Goal: Information Seeking & Learning: Learn about a topic

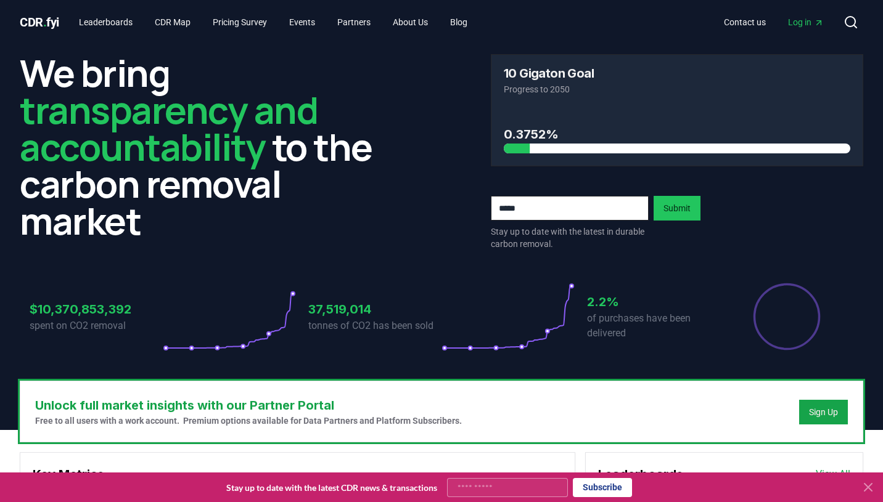
click at [872, 488] on icon at bounding box center [868, 487] width 15 height 15
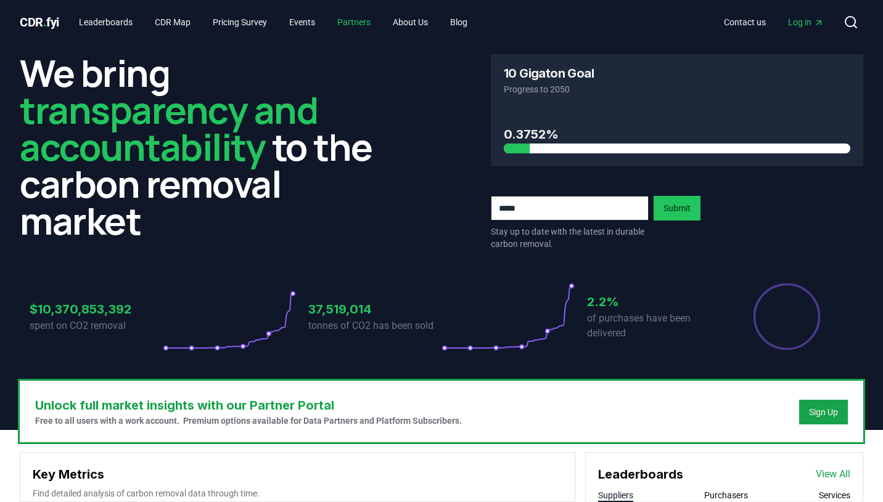
click at [365, 21] on link "Partners" at bounding box center [353, 22] width 53 height 22
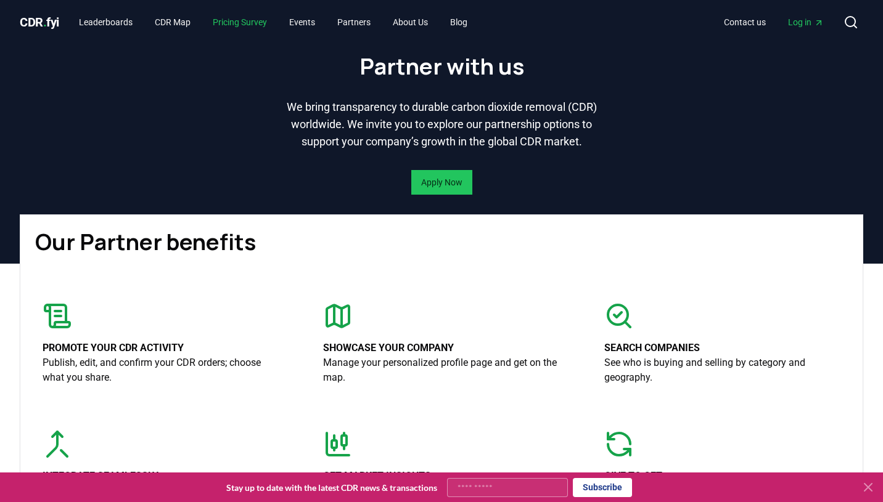
click at [263, 22] on link "Pricing Survey" at bounding box center [240, 22] width 74 height 22
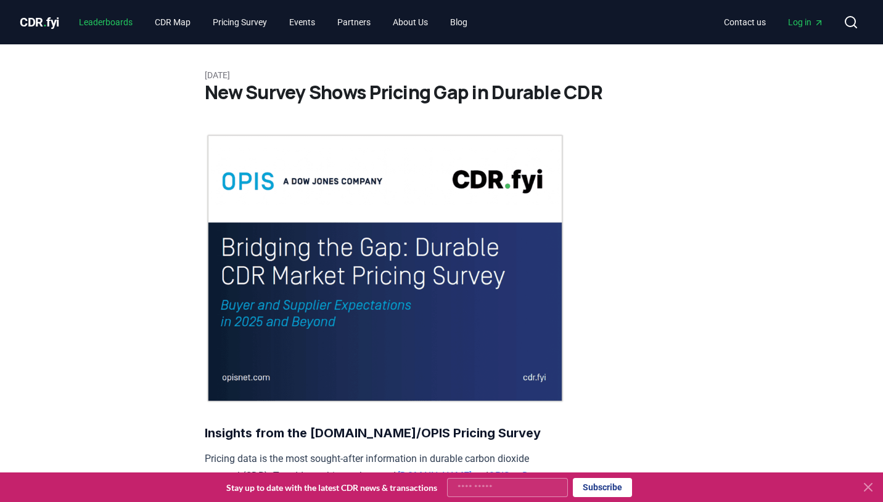
click at [113, 23] on link "Leaderboards" at bounding box center [105, 22] width 73 height 22
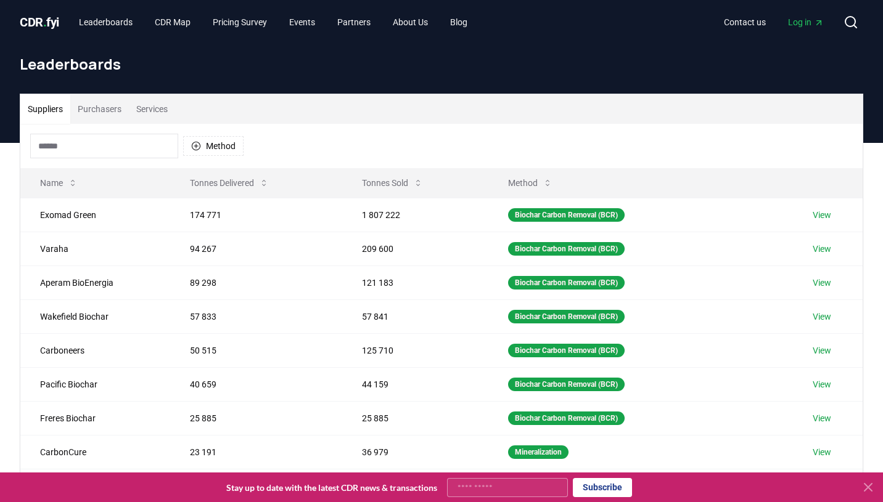
click at [99, 107] on button "Purchasers" at bounding box center [99, 109] width 59 height 30
click at [40, 107] on button "Suppliers" at bounding box center [45, 109] width 50 height 30
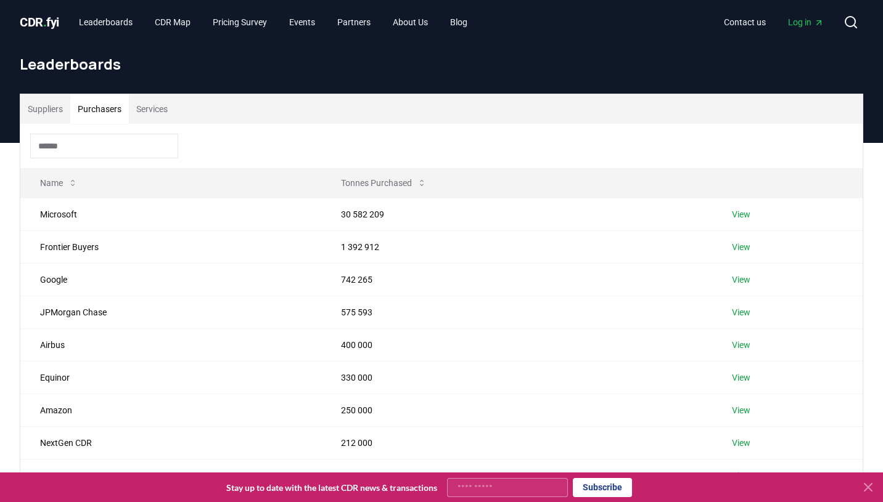
click at [115, 109] on button "Purchasers" at bounding box center [99, 109] width 59 height 30
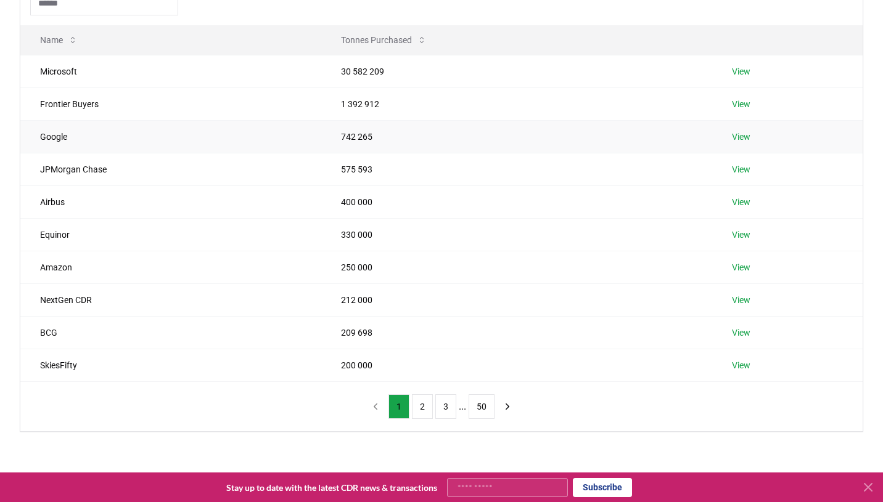
scroll to position [323, 0]
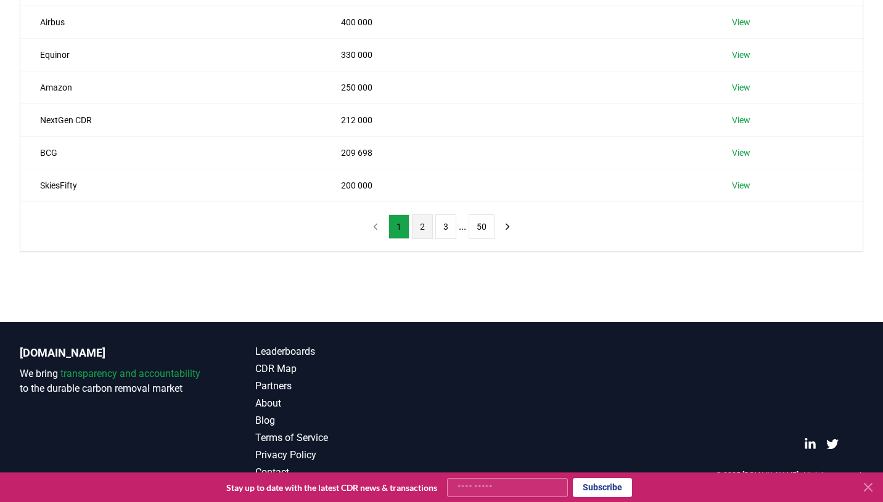
click at [415, 226] on button "2" at bounding box center [422, 227] width 21 height 25
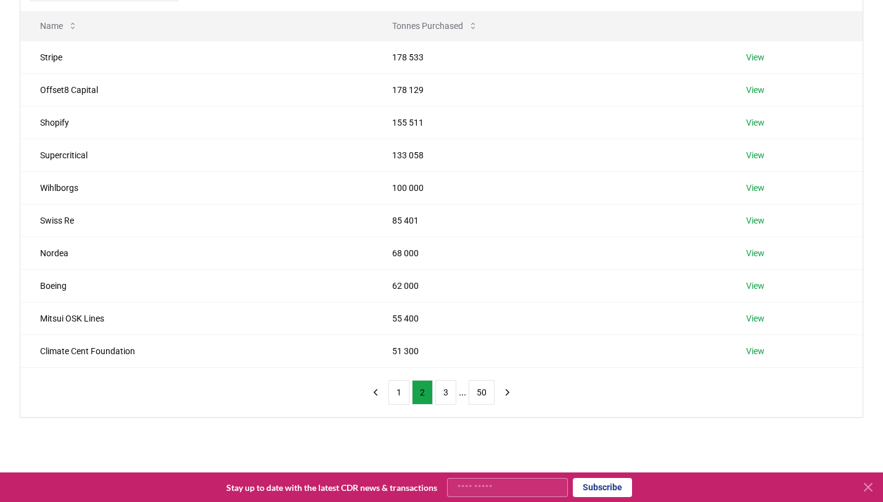
scroll to position [157, 0]
click at [448, 392] on button "3" at bounding box center [445, 393] width 21 height 25
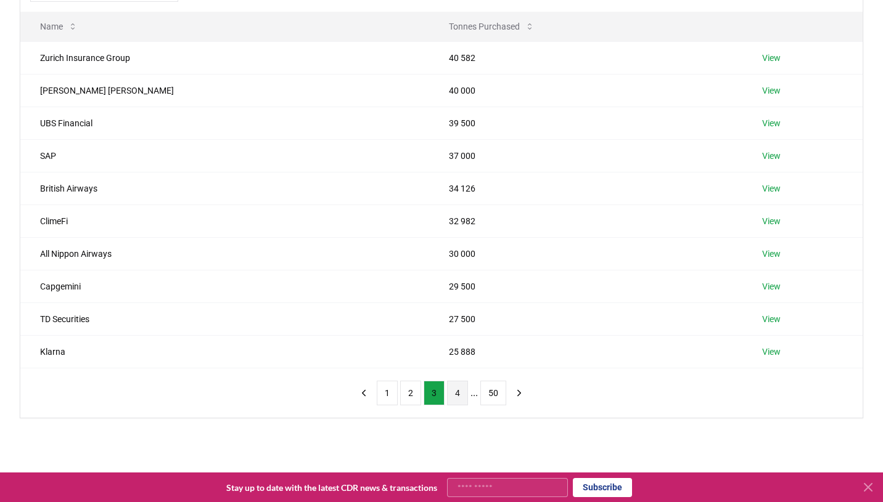
click at [460, 393] on button "4" at bounding box center [457, 393] width 21 height 25
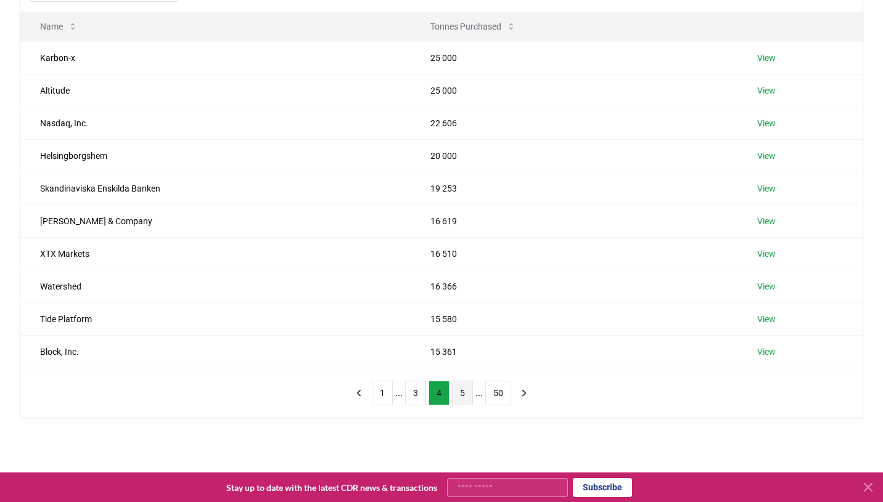
click at [460, 393] on button "5" at bounding box center [462, 393] width 21 height 25
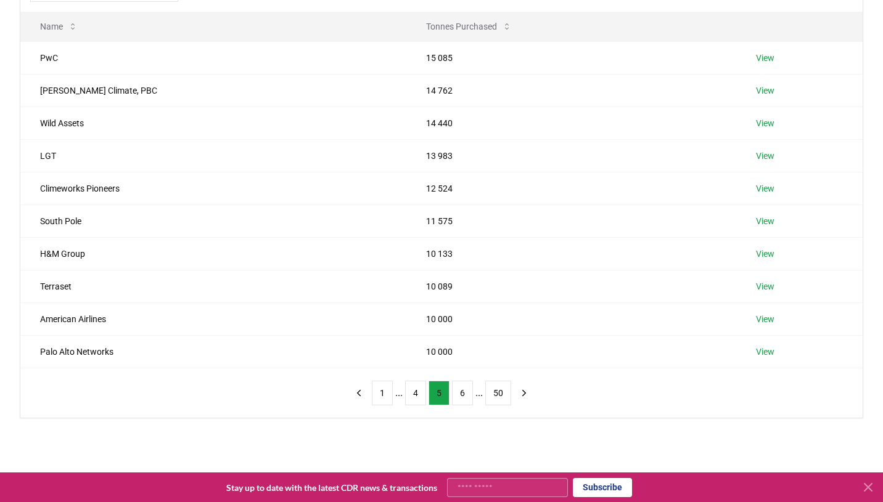
click at [460, 393] on button "6" at bounding box center [462, 393] width 21 height 25
click at [460, 393] on button "7" at bounding box center [462, 393] width 21 height 25
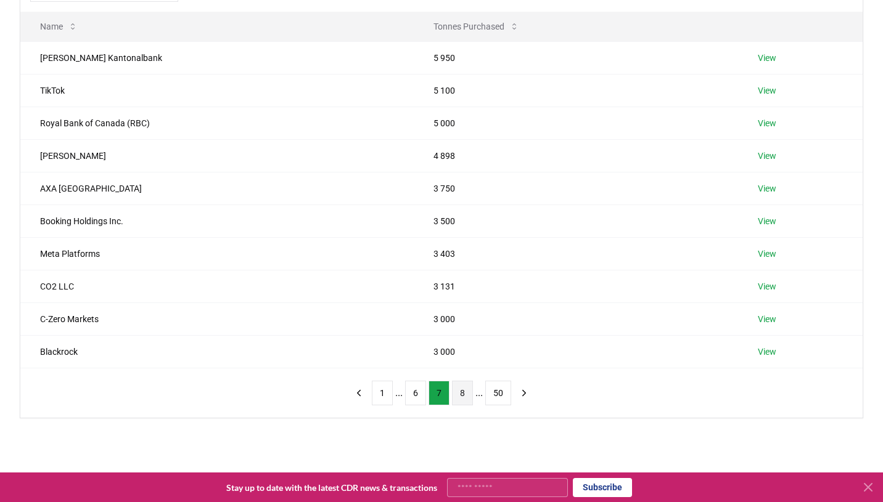
click at [459, 396] on button "8" at bounding box center [462, 393] width 21 height 25
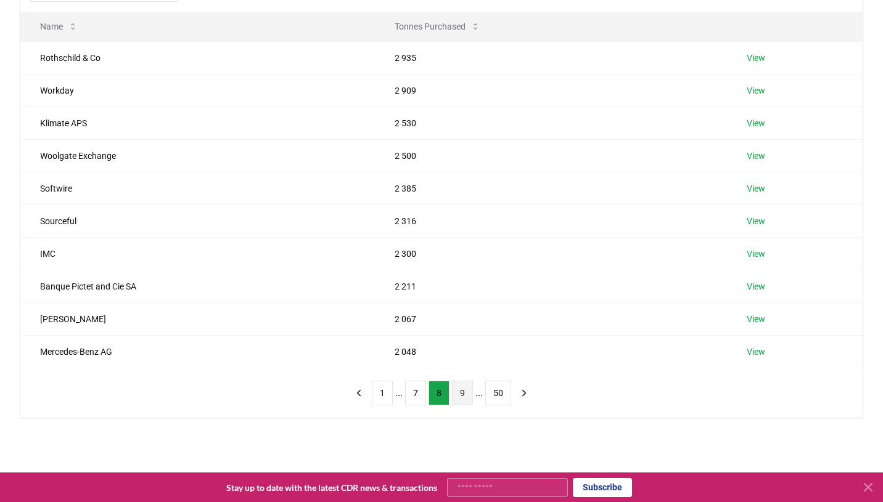
click at [459, 397] on button "9" at bounding box center [462, 393] width 21 height 25
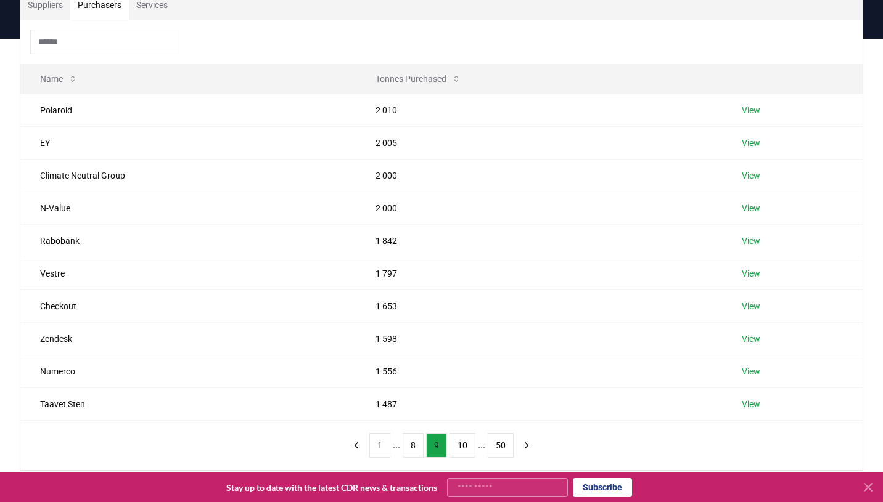
scroll to position [88, 0]
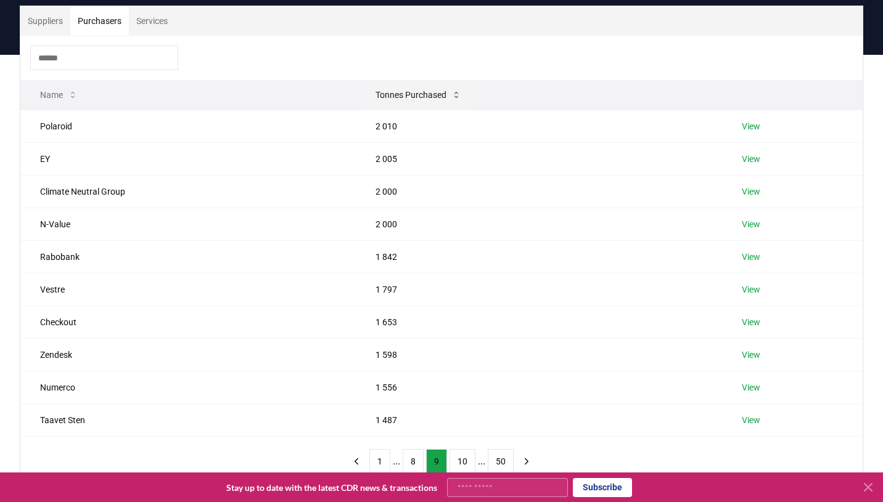
click at [411, 99] on button "Tonnes Purchased" at bounding box center [418, 95] width 105 height 25
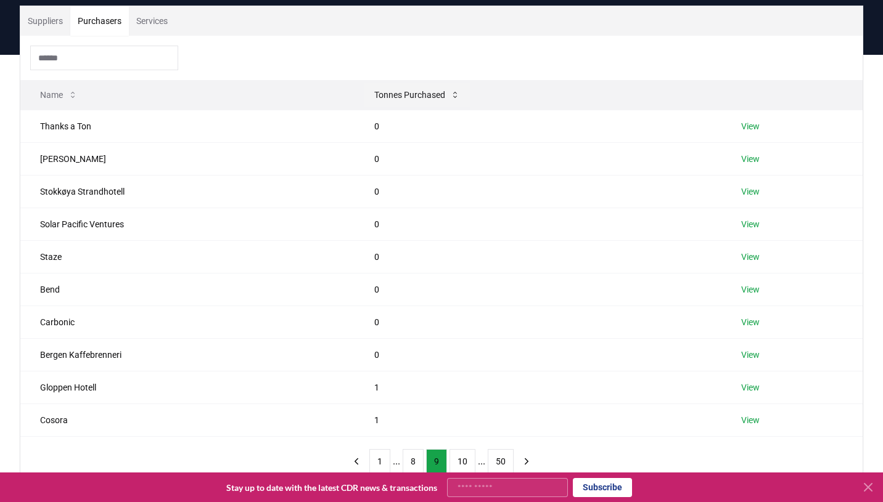
click at [411, 99] on button "Tonnes Purchased" at bounding box center [416, 95] width 105 height 25
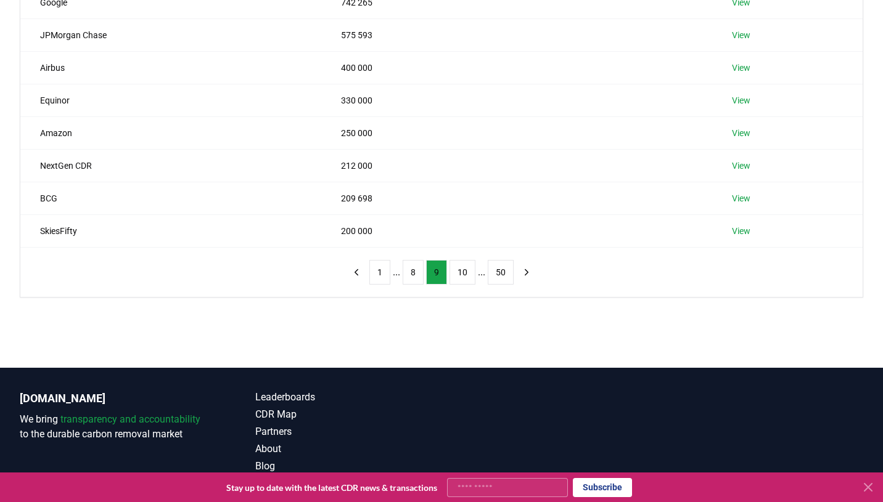
scroll to position [280, 0]
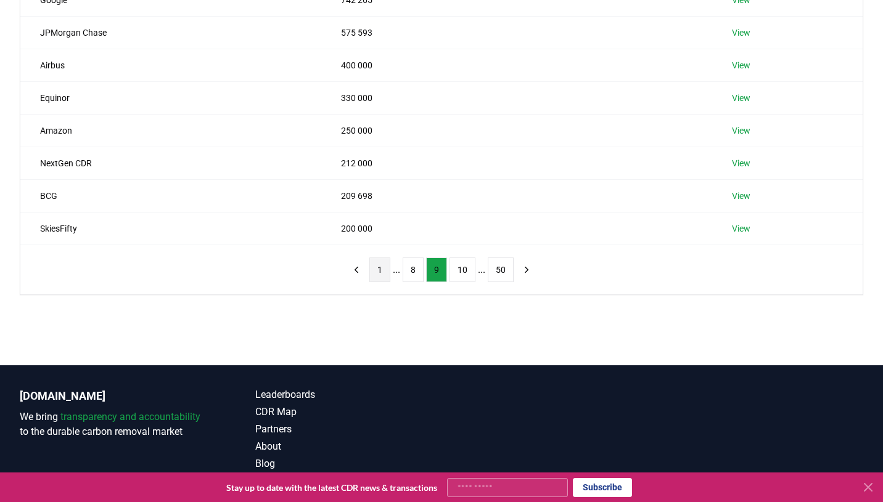
click at [378, 275] on button "1" at bounding box center [379, 270] width 21 height 25
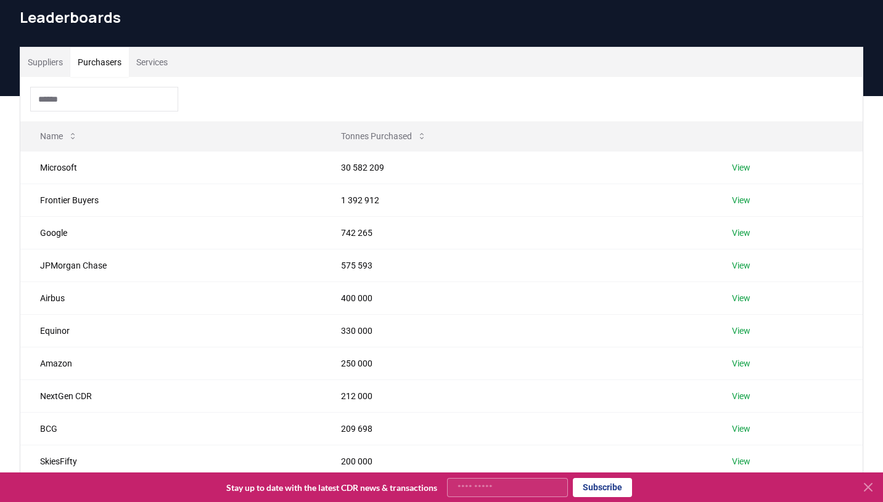
scroll to position [47, 0]
click at [750, 168] on link "View" at bounding box center [741, 167] width 18 height 12
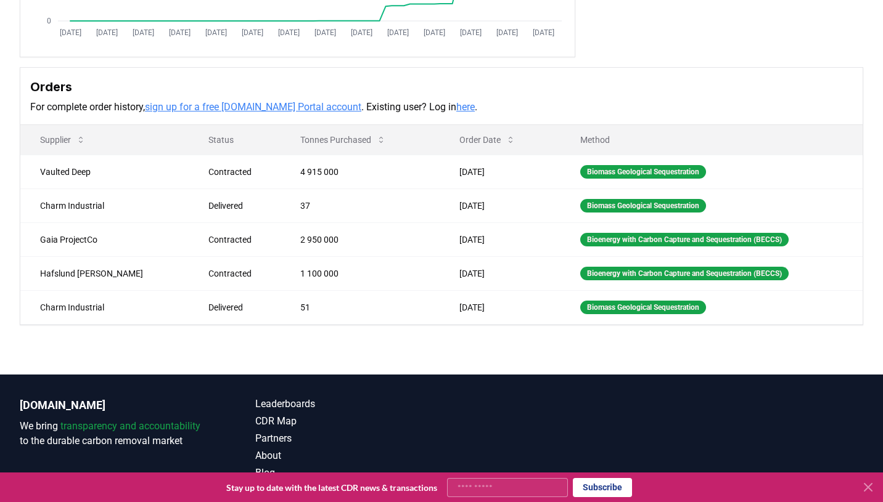
scroll to position [288, 0]
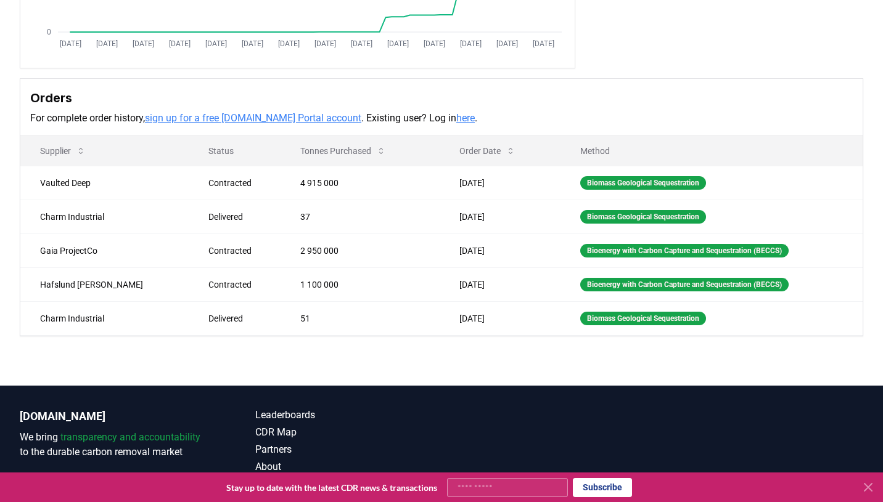
click at [286, 120] on link "sign up for a free CDR.fyi Portal account" at bounding box center [253, 118] width 216 height 12
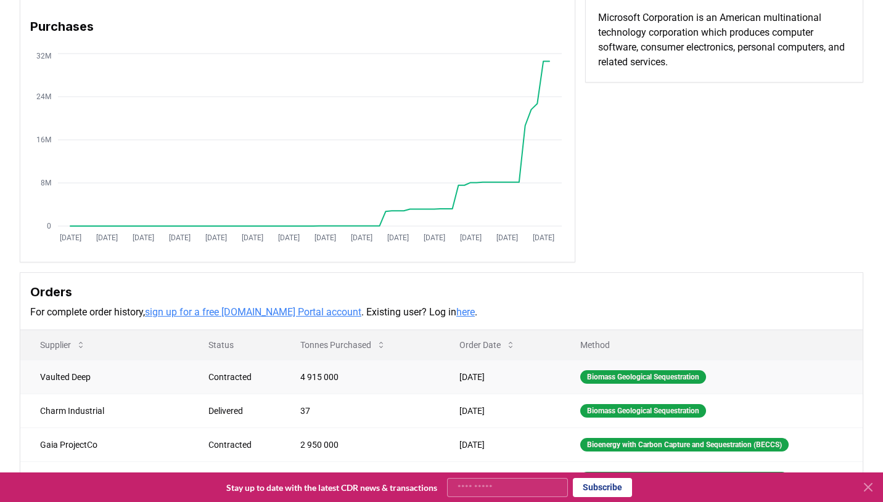
scroll to position [0, 0]
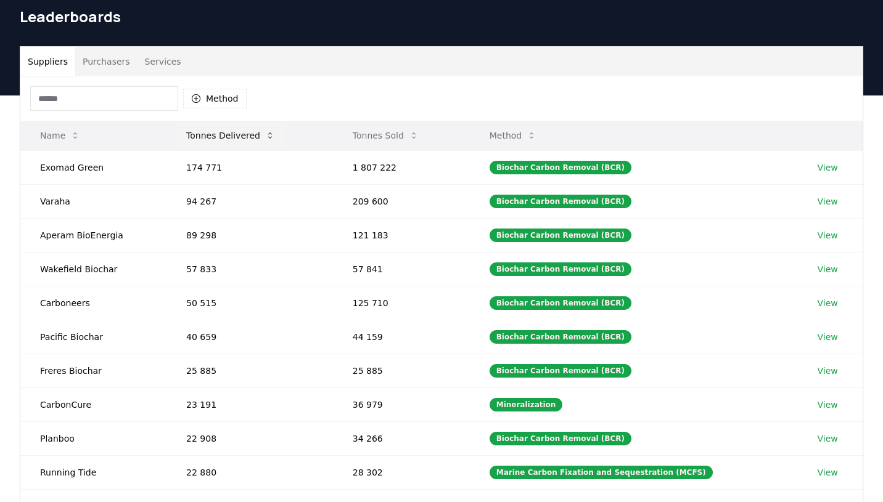
scroll to position [47, 0]
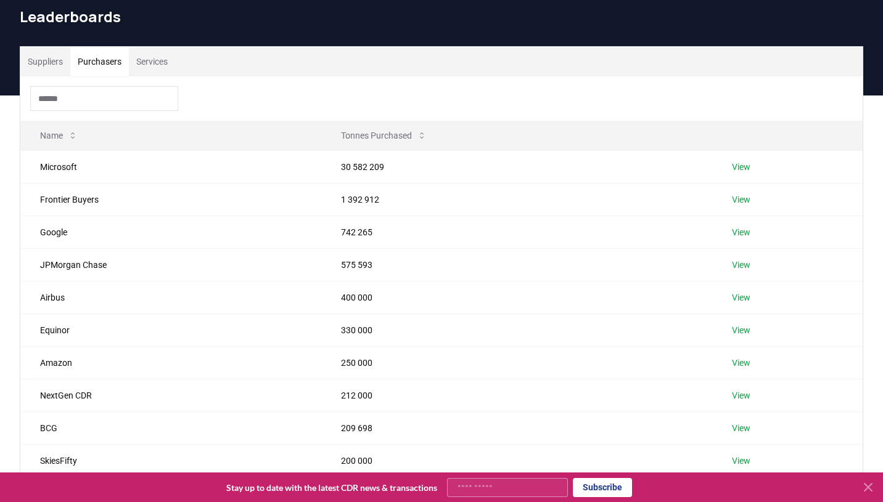
click at [105, 52] on button "Purchasers" at bounding box center [99, 62] width 59 height 30
click at [172, 56] on button "Services" at bounding box center [152, 62] width 46 height 30
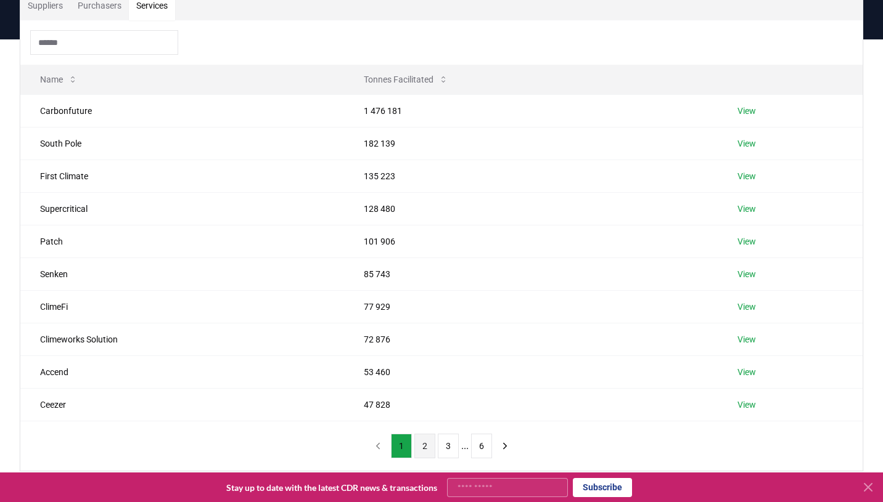
scroll to position [125, 0]
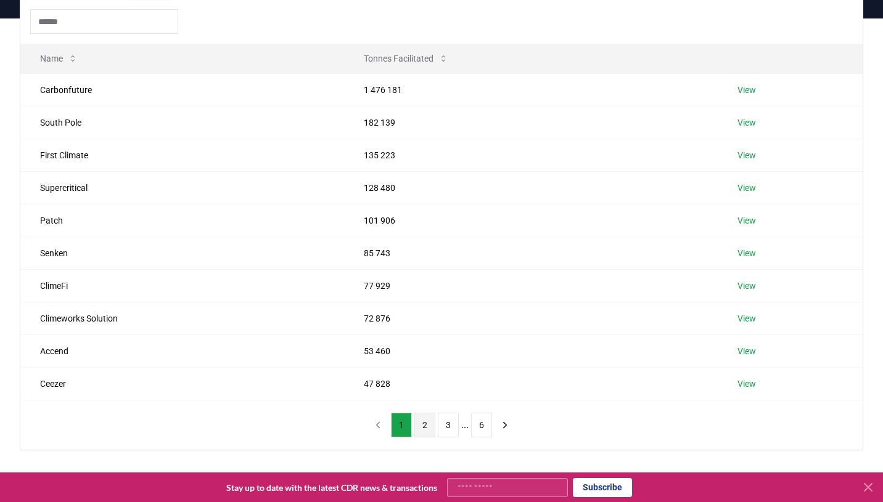
click at [423, 424] on button "2" at bounding box center [424, 425] width 21 height 25
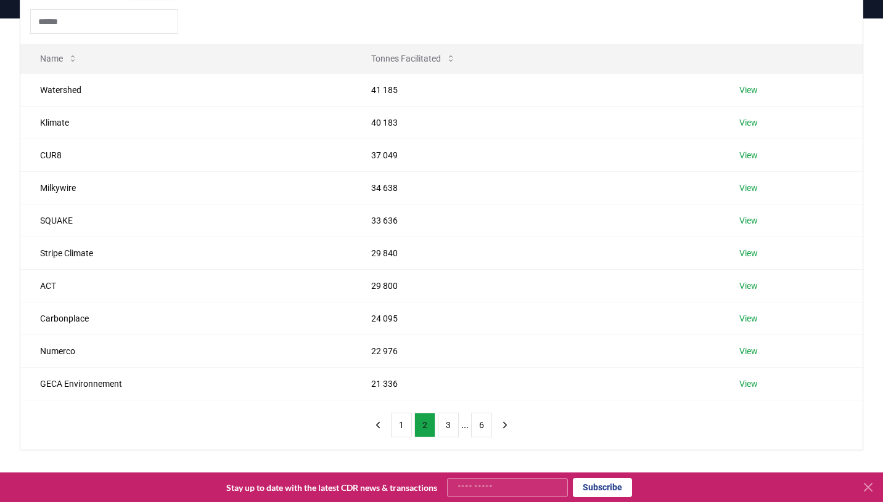
click at [423, 424] on button "2" at bounding box center [424, 425] width 21 height 25
click at [439, 426] on button "3" at bounding box center [448, 425] width 21 height 25
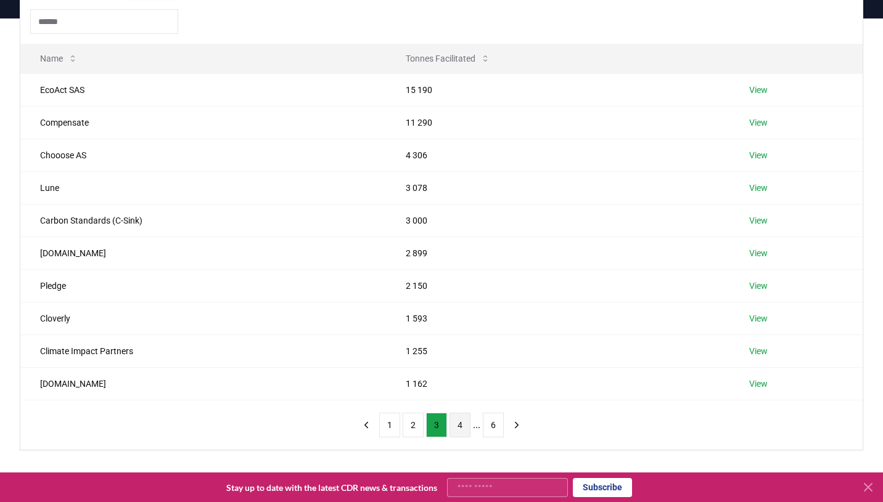
click at [454, 419] on button "4" at bounding box center [459, 425] width 21 height 25
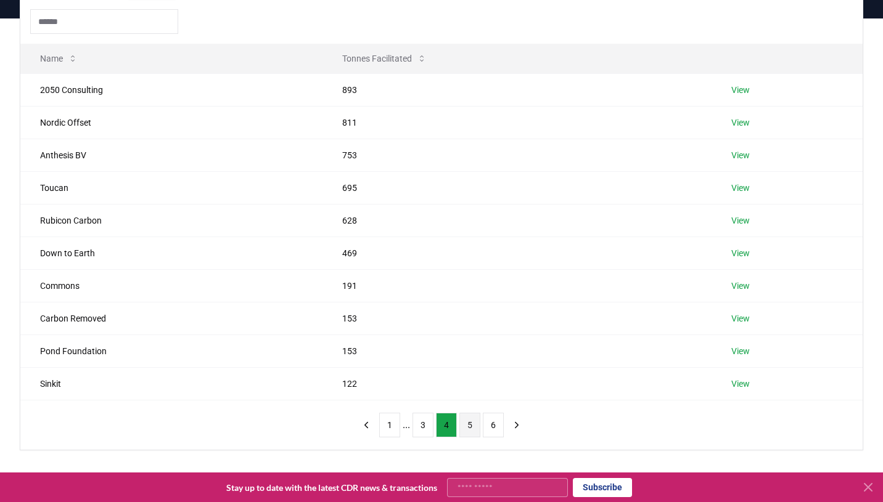
click at [460, 423] on button "5" at bounding box center [469, 425] width 21 height 25
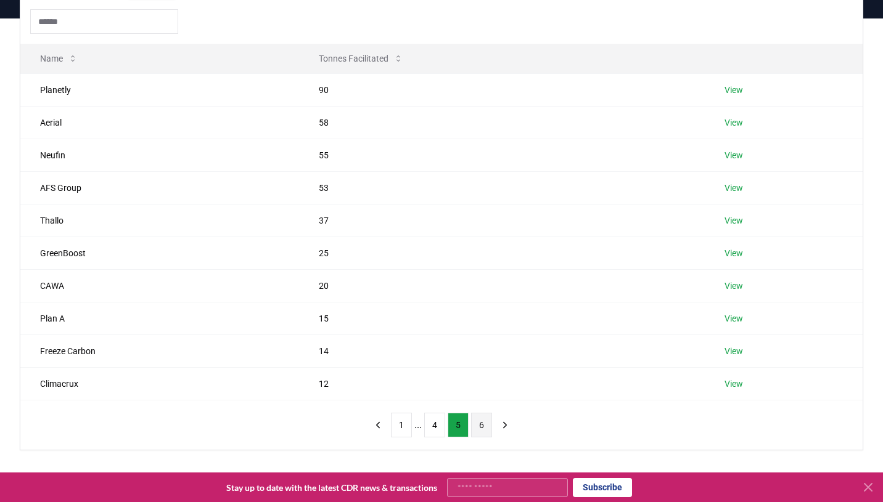
click at [477, 425] on button "6" at bounding box center [481, 425] width 21 height 25
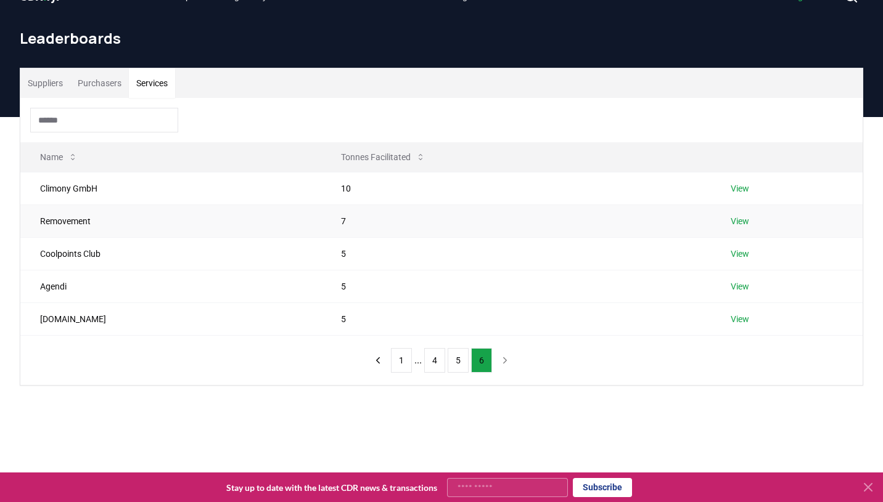
scroll to position [25, 0]
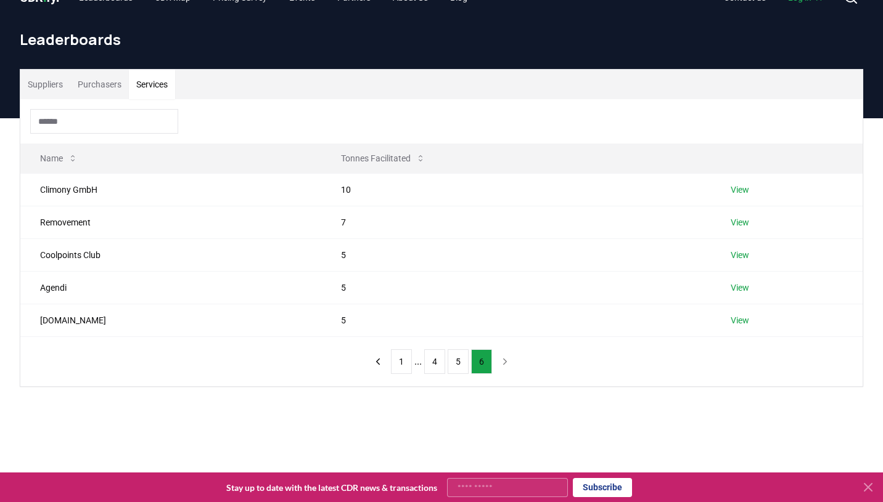
click at [112, 86] on button "Purchasers" at bounding box center [99, 85] width 59 height 30
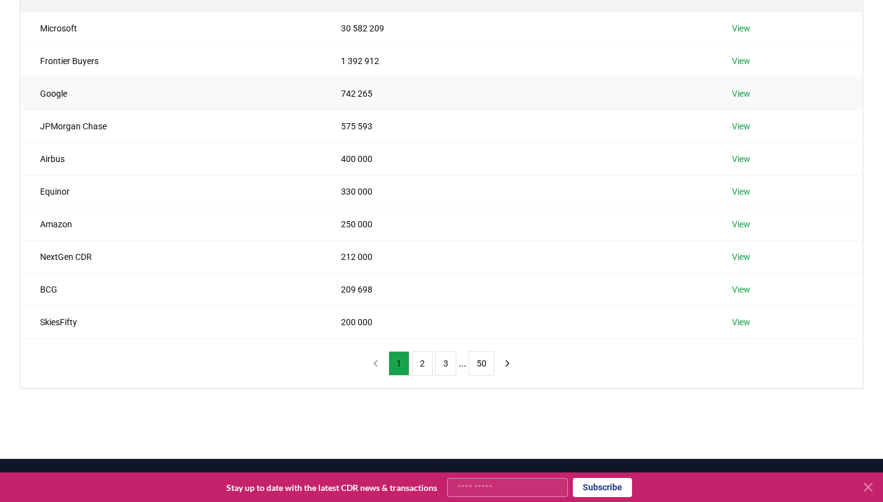
scroll to position [237, 0]
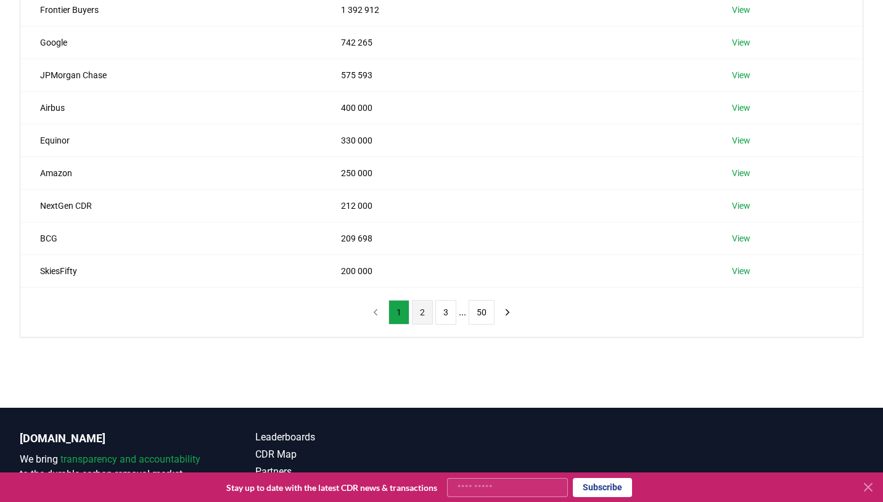
click at [419, 318] on button "2" at bounding box center [422, 312] width 21 height 25
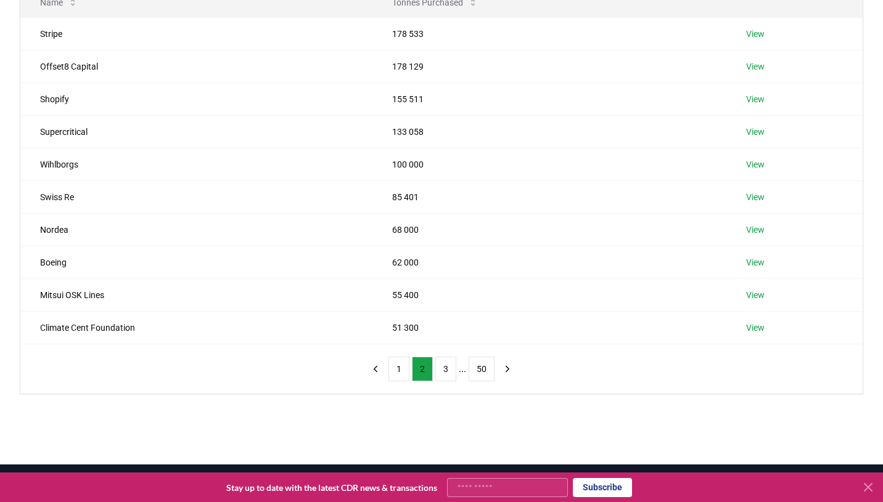
scroll to position [182, 0]
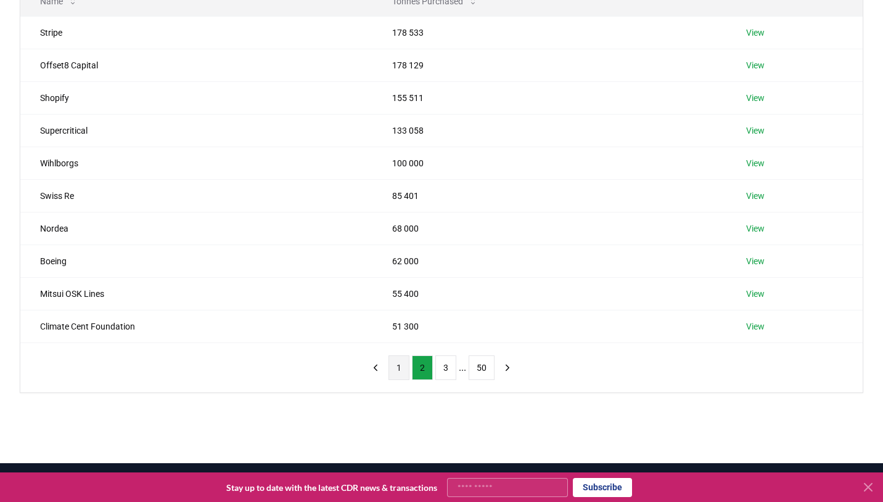
click at [395, 370] on button "1" at bounding box center [398, 368] width 21 height 25
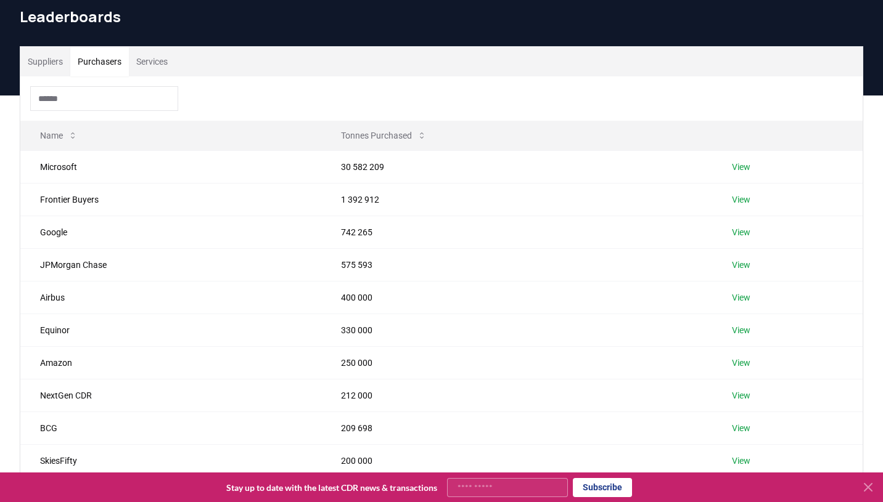
scroll to position [48, 0]
click at [390, 205] on td "1 392 912" at bounding box center [516, 198] width 391 height 33
click at [354, 201] on td "1 392 912" at bounding box center [516, 198] width 391 height 33
click at [744, 199] on link "View" at bounding box center [741, 199] width 18 height 12
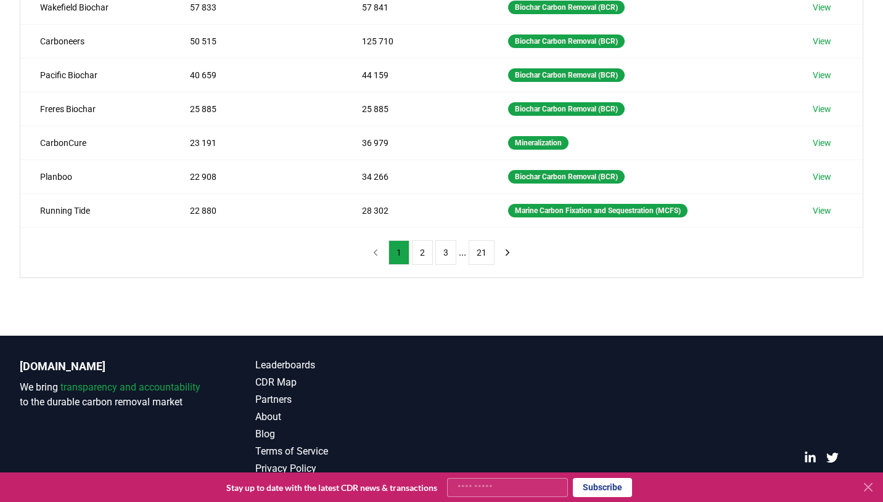
scroll to position [323, 0]
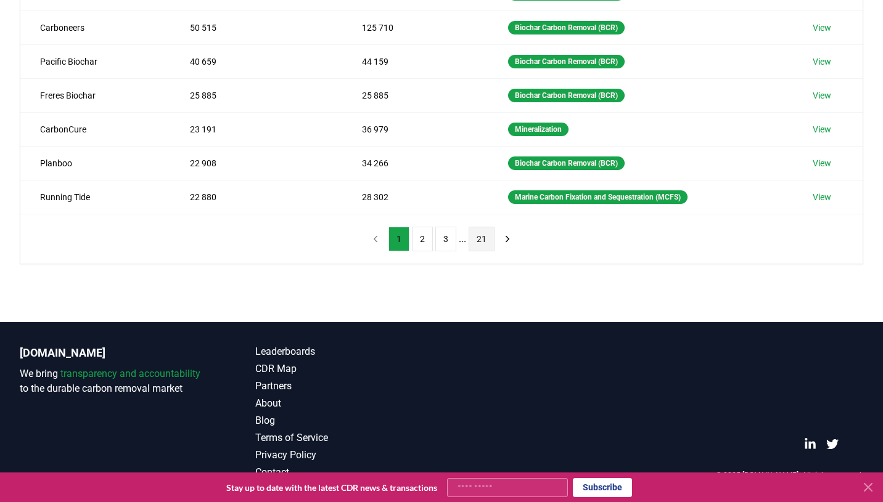
click at [478, 240] on button "21" at bounding box center [482, 239] width 26 height 25
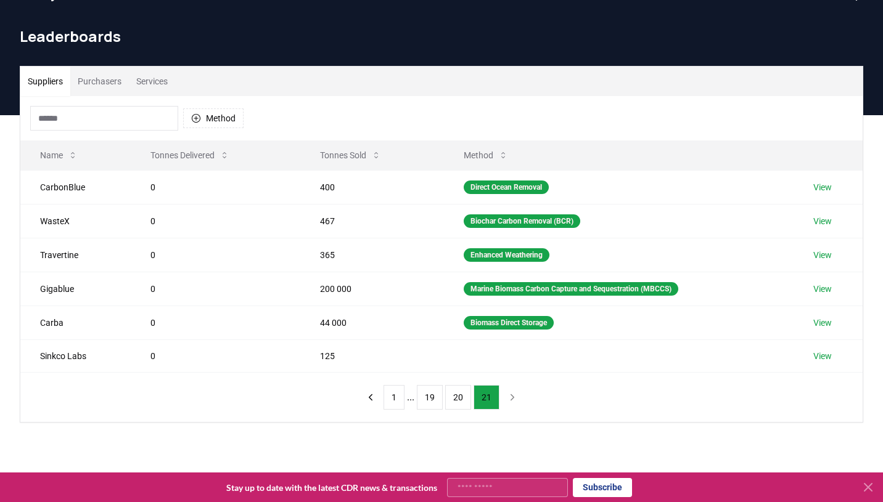
scroll to position [0, 0]
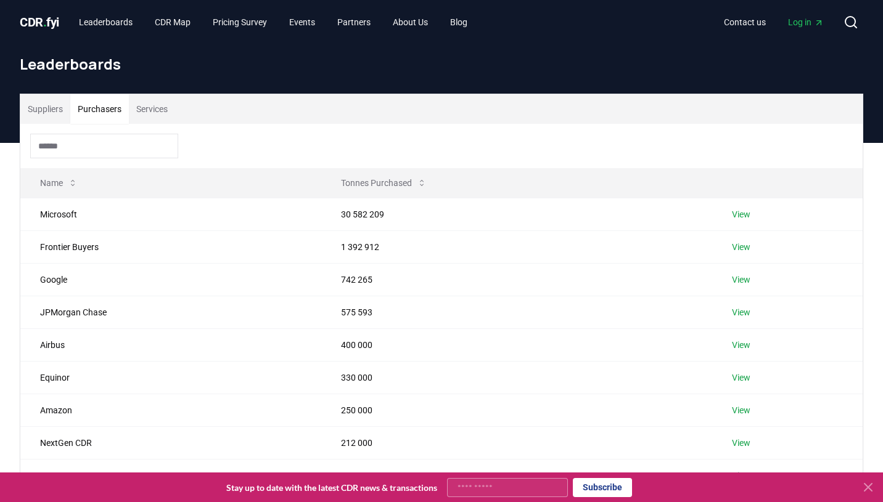
click at [89, 114] on button "Purchasers" at bounding box center [99, 109] width 59 height 30
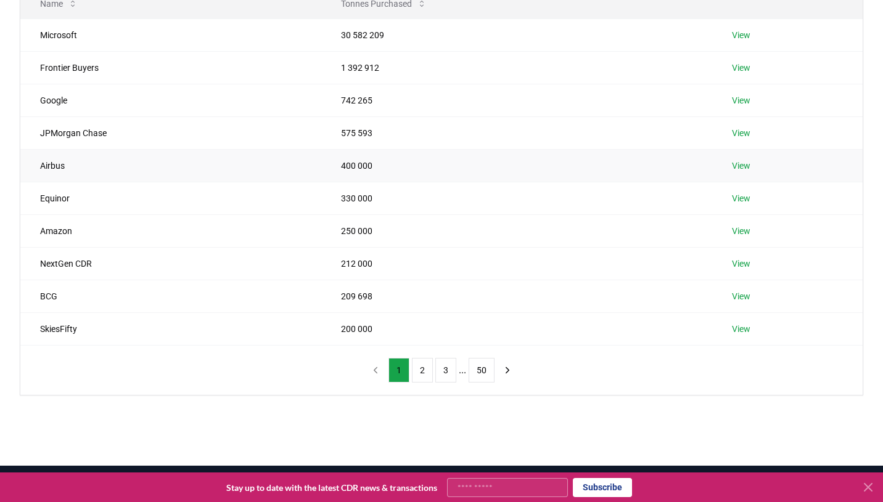
scroll to position [255, 0]
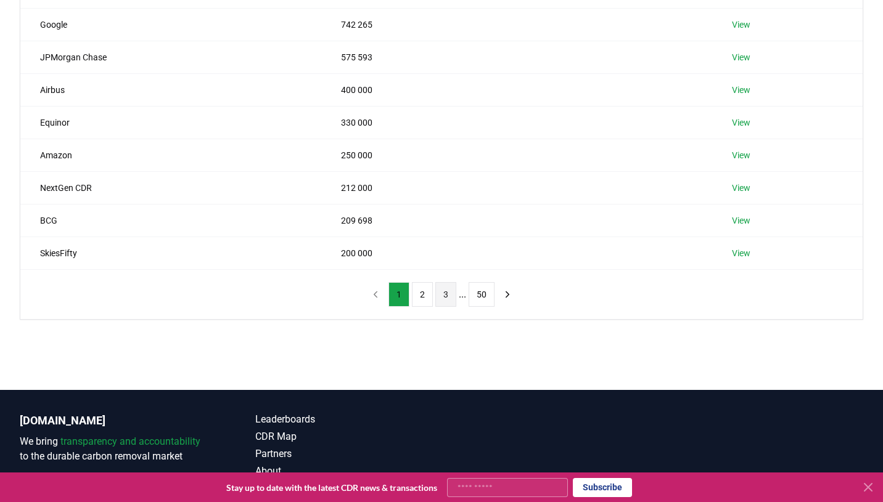
click at [439, 294] on button "3" at bounding box center [445, 294] width 21 height 25
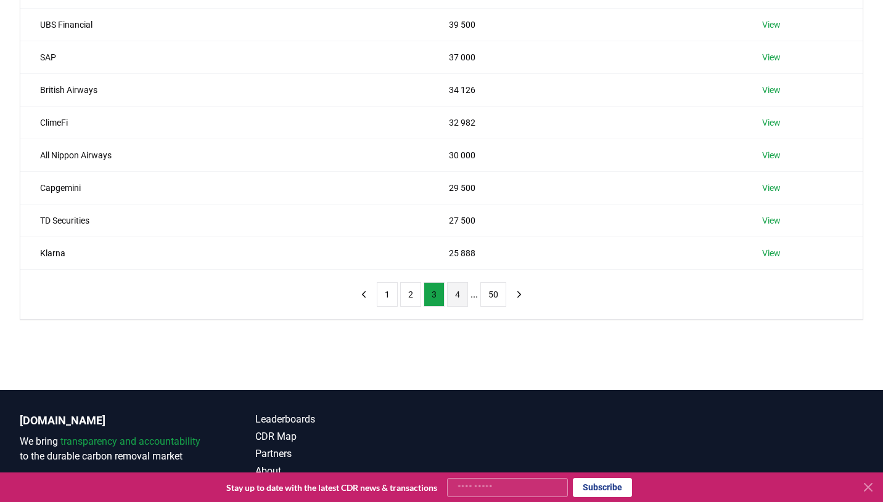
click at [457, 299] on button "4" at bounding box center [457, 294] width 21 height 25
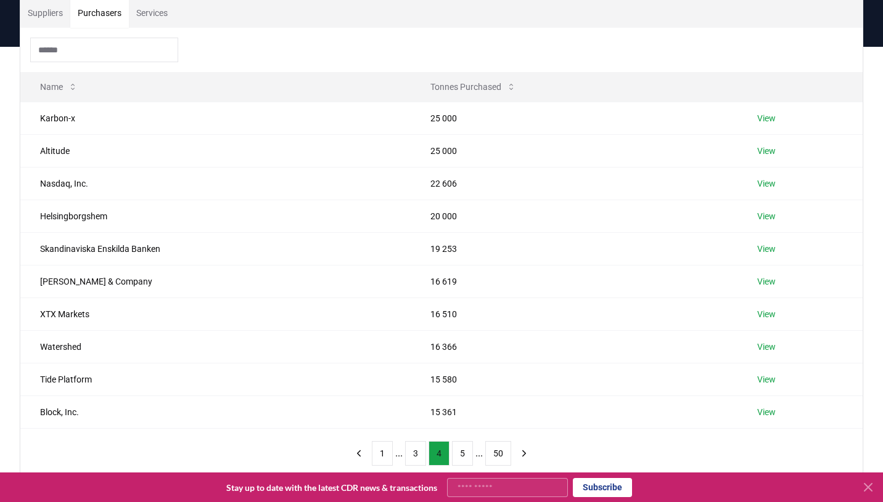
scroll to position [101, 0]
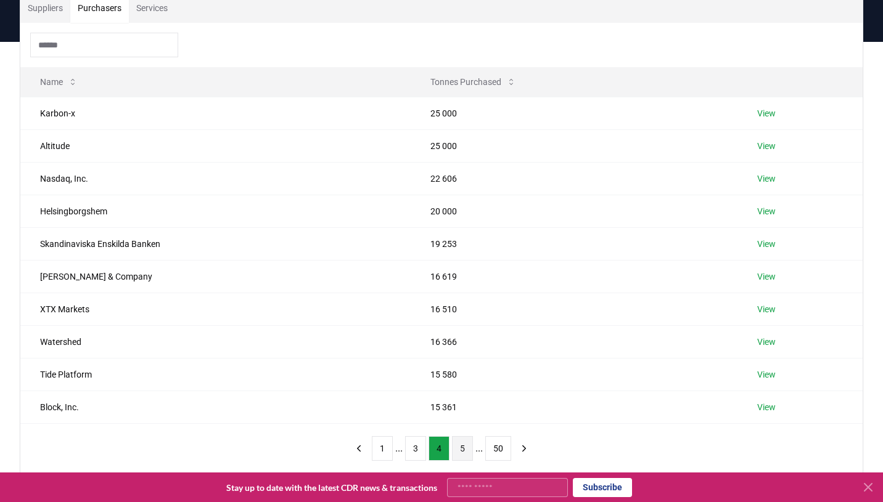
click at [462, 447] on button "5" at bounding box center [462, 448] width 21 height 25
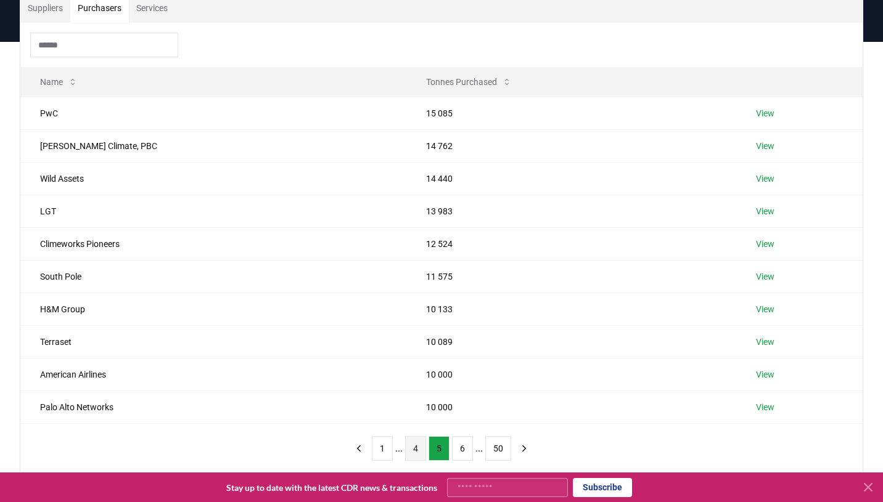
click at [417, 446] on button "4" at bounding box center [415, 448] width 21 height 25
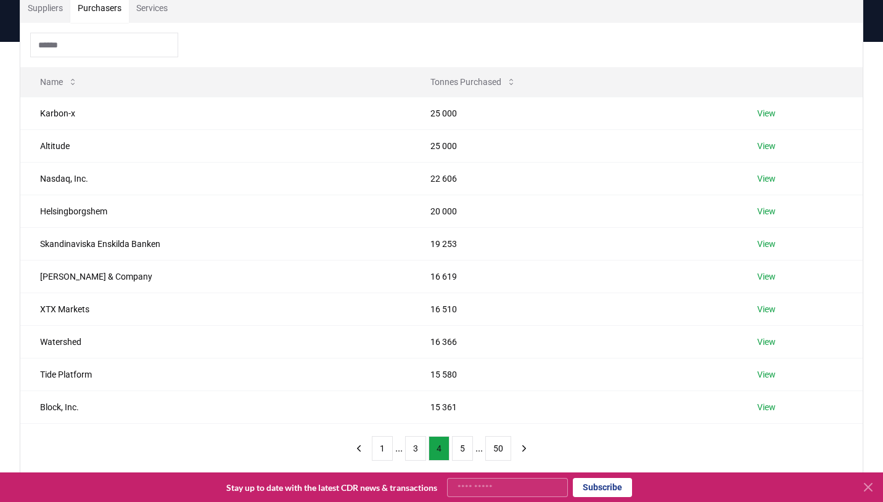
click at [417, 446] on button "3" at bounding box center [415, 448] width 21 height 25
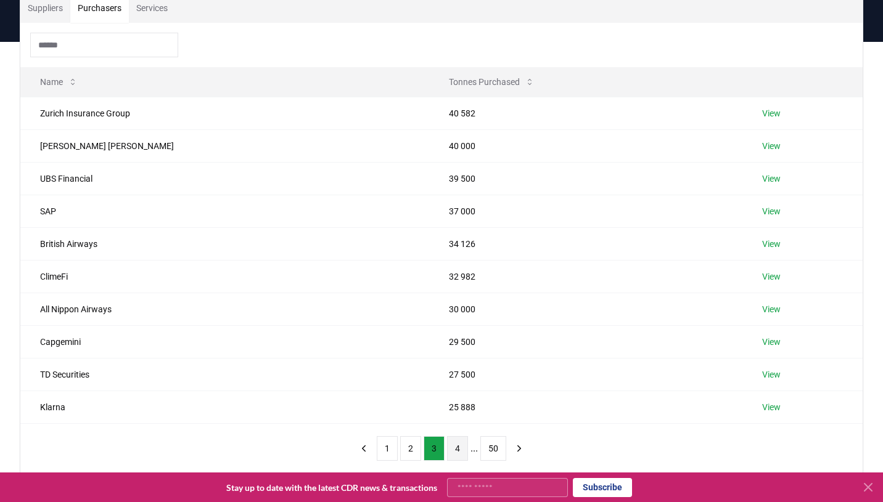
click at [456, 445] on button "4" at bounding box center [457, 448] width 21 height 25
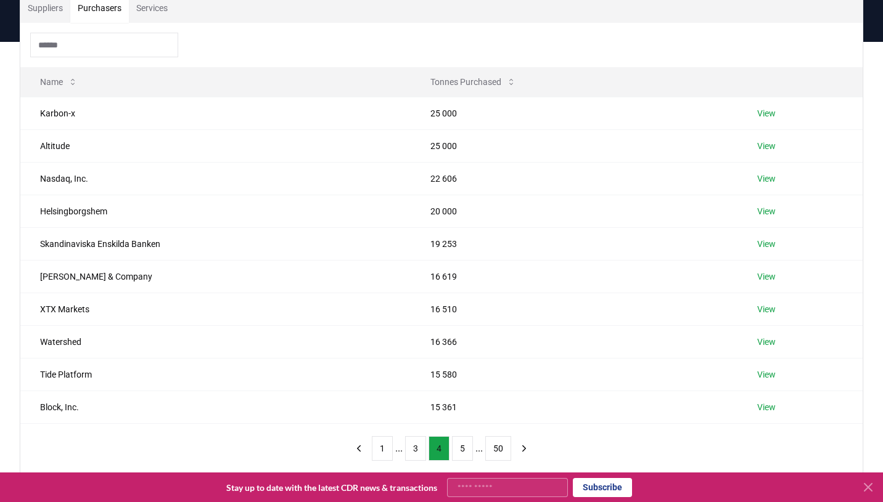
click at [456, 445] on button "5" at bounding box center [462, 448] width 21 height 25
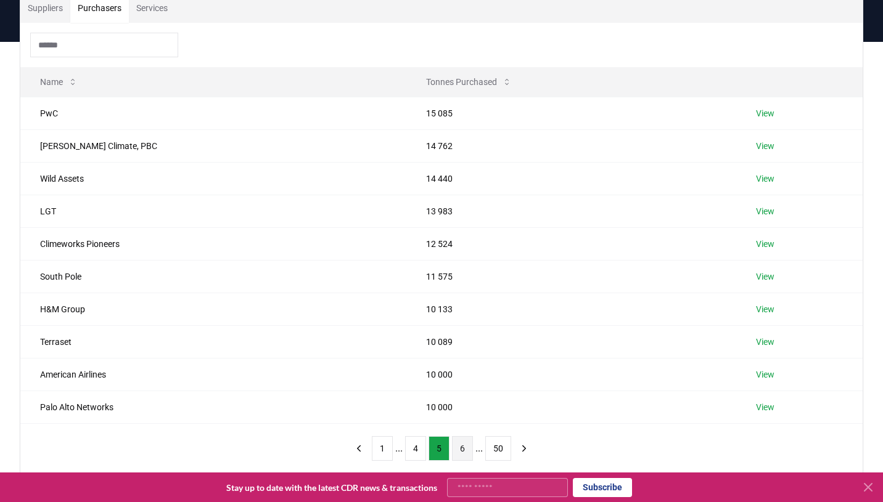
click at [460, 449] on button "6" at bounding box center [462, 448] width 21 height 25
click at [460, 449] on button "7" at bounding box center [462, 448] width 21 height 25
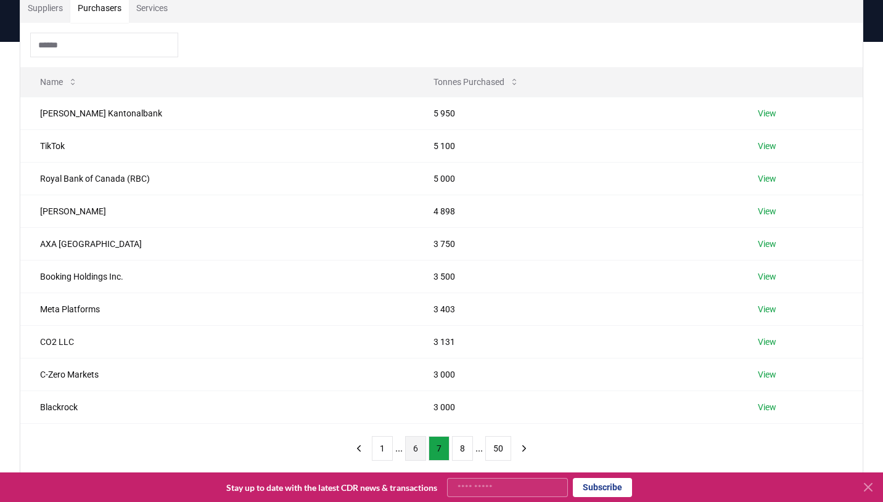
click at [460, 449] on button "8" at bounding box center [462, 448] width 21 height 25
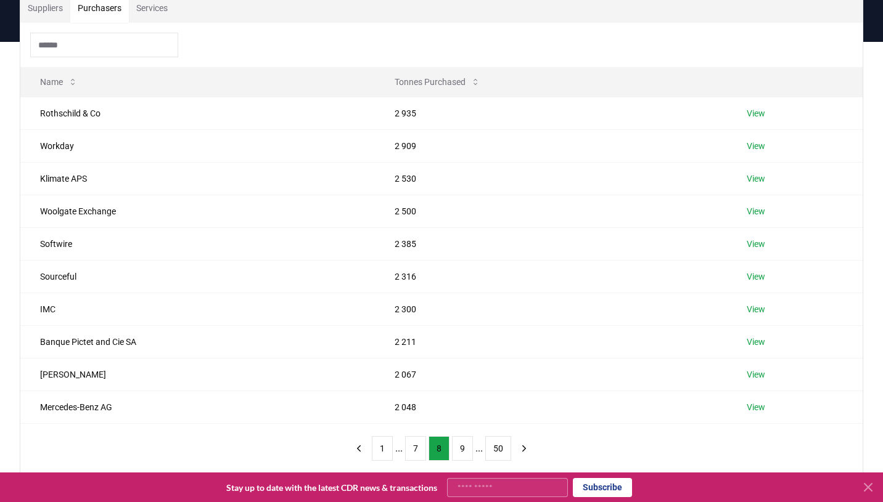
click at [460, 449] on button "9" at bounding box center [462, 448] width 21 height 25
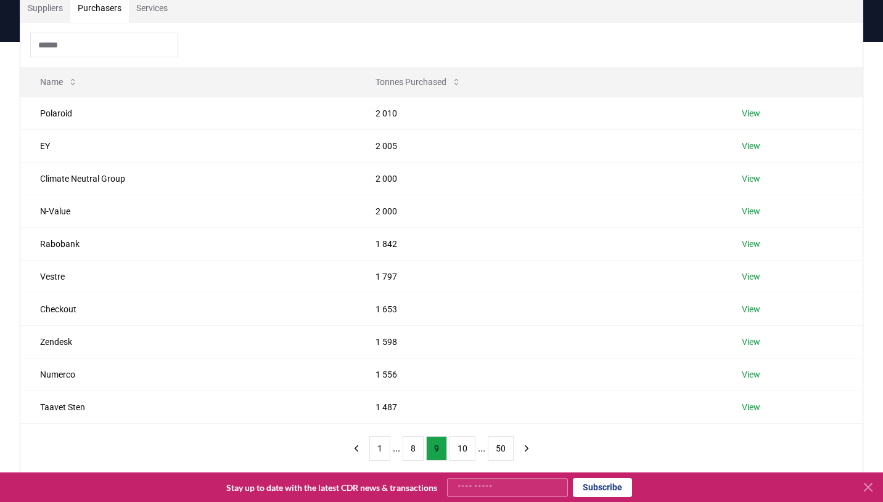
click at [460, 449] on button "10" at bounding box center [462, 448] width 26 height 25
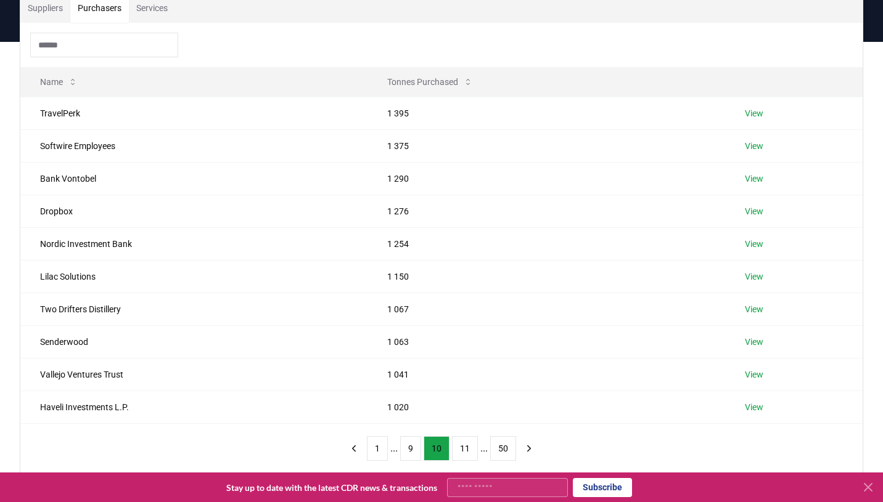
click at [460, 449] on button "11" at bounding box center [465, 448] width 26 height 25
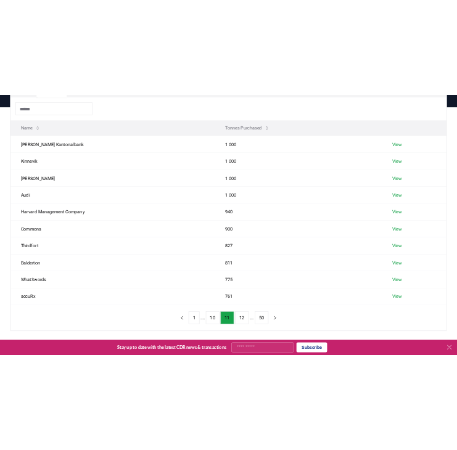
scroll to position [120, 0]
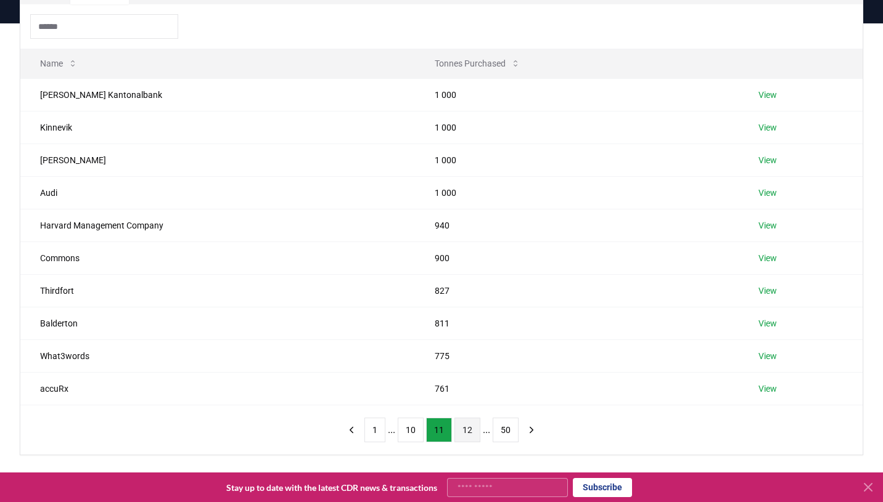
click at [465, 432] on button "12" at bounding box center [467, 430] width 26 height 25
click at [465, 432] on button "13" at bounding box center [467, 430] width 26 height 25
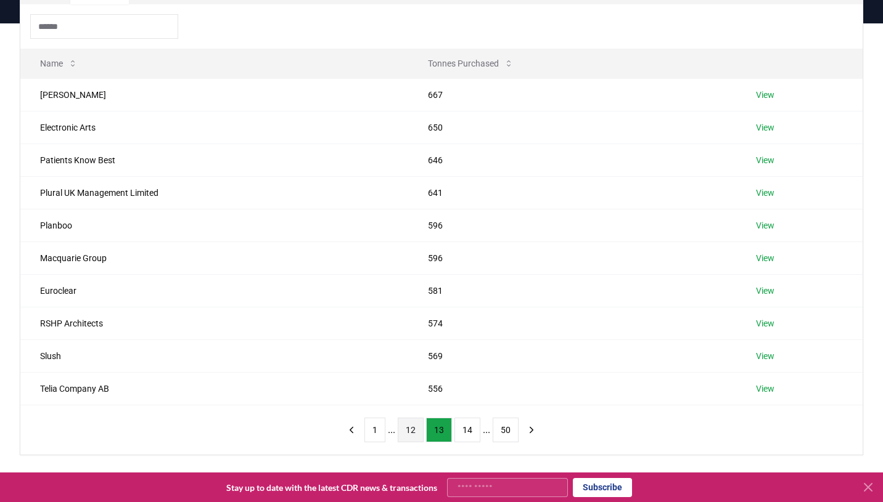
click at [465, 432] on button "14" at bounding box center [467, 430] width 26 height 25
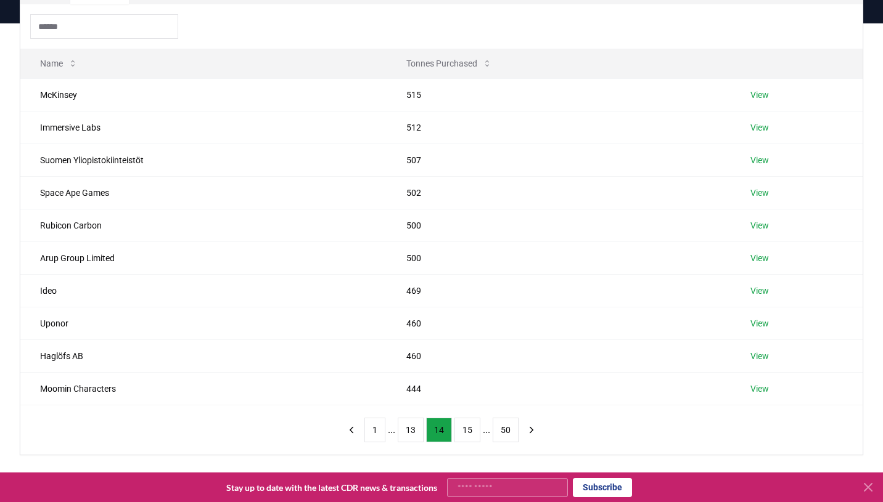
click at [465, 432] on button "15" at bounding box center [467, 430] width 26 height 25
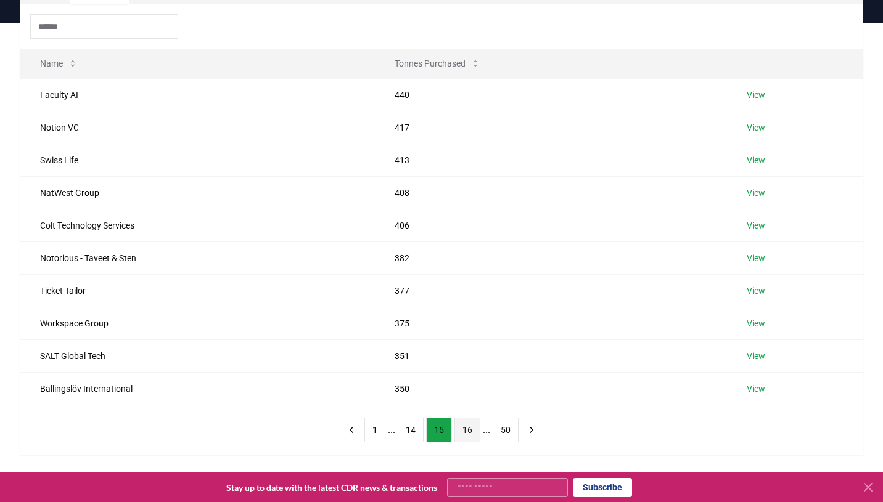
click at [464, 432] on button "16" at bounding box center [467, 430] width 26 height 25
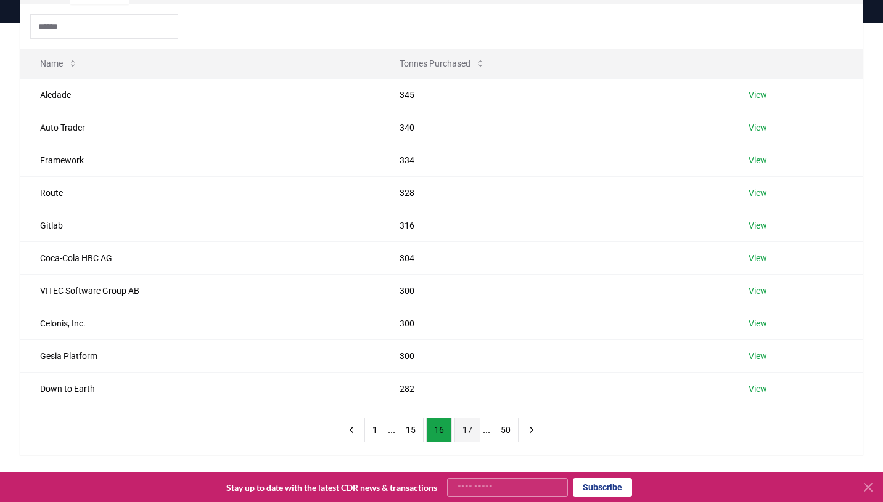
click at [464, 432] on button "17" at bounding box center [467, 430] width 26 height 25
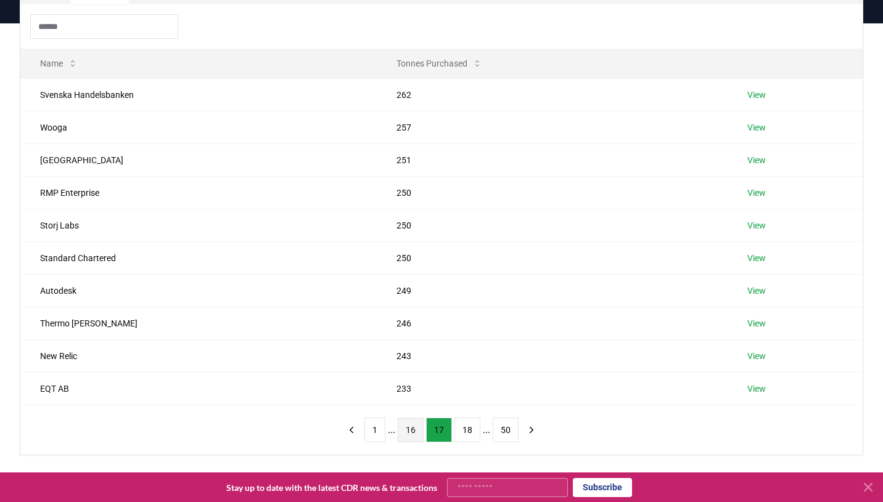
click at [410, 432] on button "16" at bounding box center [411, 430] width 26 height 25
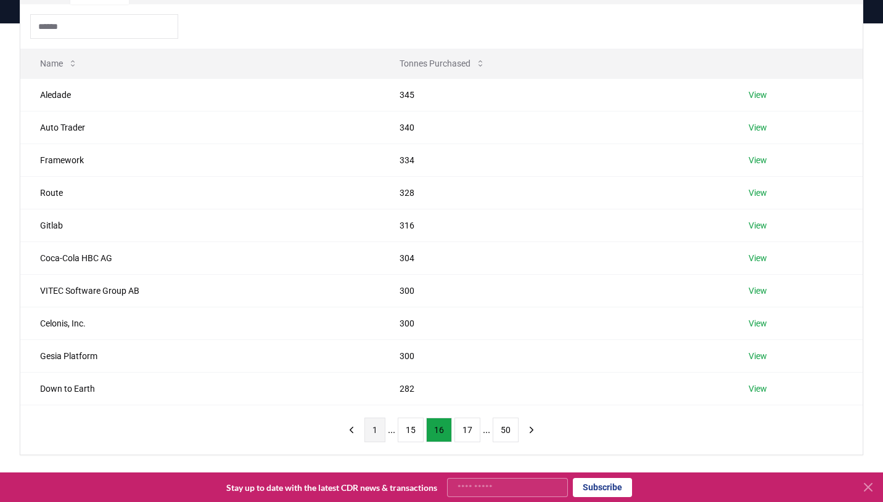
click at [372, 433] on button "1" at bounding box center [374, 430] width 21 height 25
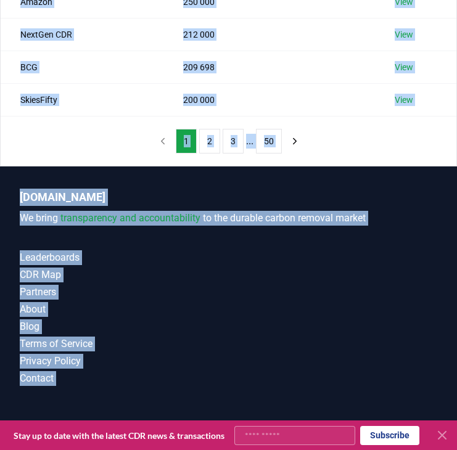
scroll to position [452, 0]
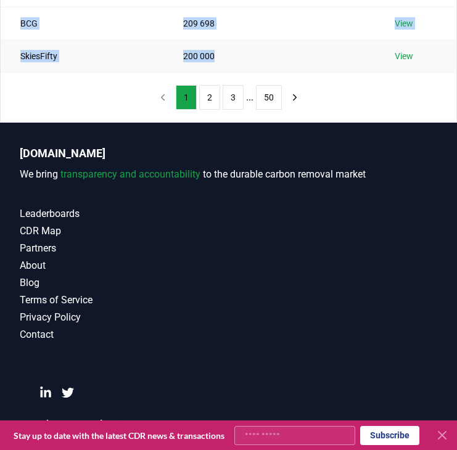
drag, startPoint x: 17, startPoint y: 95, endPoint x: 247, endPoint y: 52, distance: 233.3
copy tbody "Microsoft 30 582 209 View Frontier Buyers 1 392 912 View Google 742 265 View JP…"
click at [206, 97] on button "2" at bounding box center [209, 97] width 21 height 25
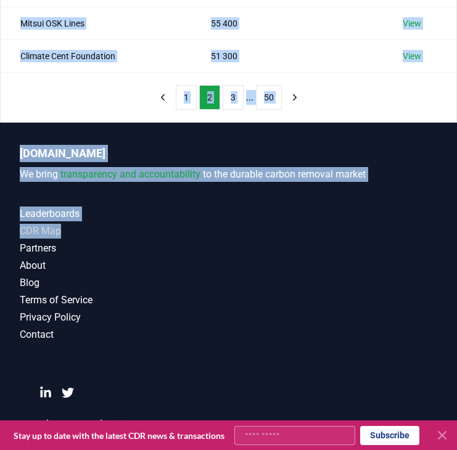
drag, startPoint x: 9, startPoint y: 215, endPoint x: 316, endPoint y: 227, distance: 307.9
copy div "Stripe 178 533 View Offset8 Capital 178 129 View Shopify 155 511 View Supercrit…"
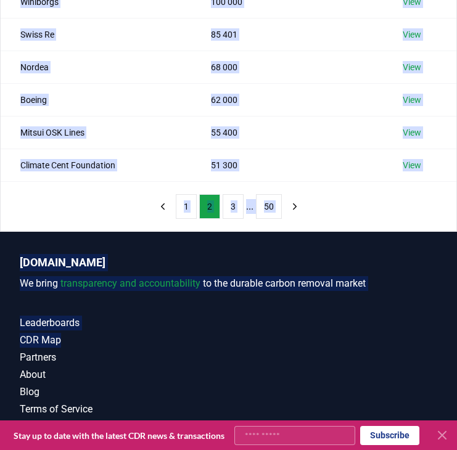
scroll to position [375, 0]
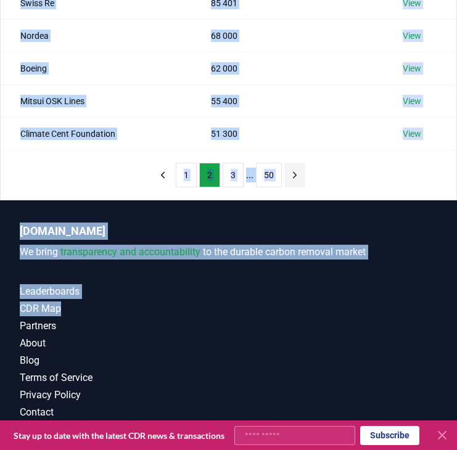
click at [299, 179] on icon "next page" at bounding box center [294, 175] width 11 height 11
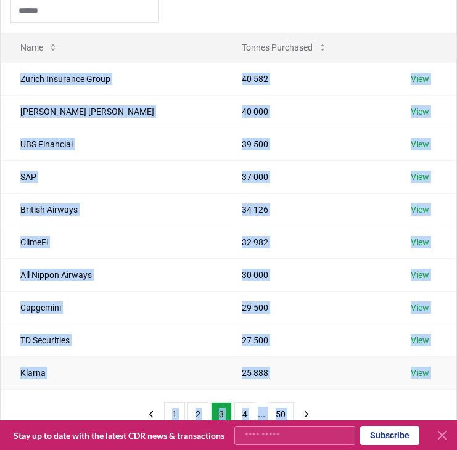
scroll to position [0, 0]
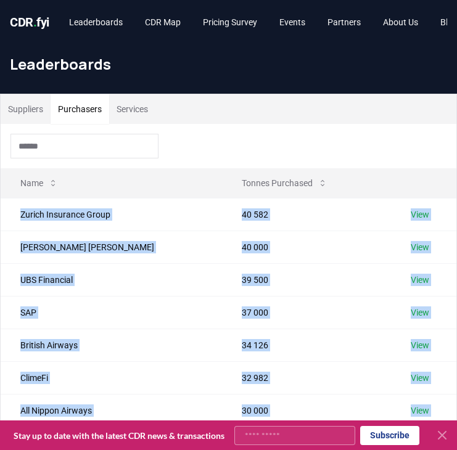
copy div "Stripe 178 533 View Offset8 Capital 178 129 View Shopify 155 511 View Supercrit…"
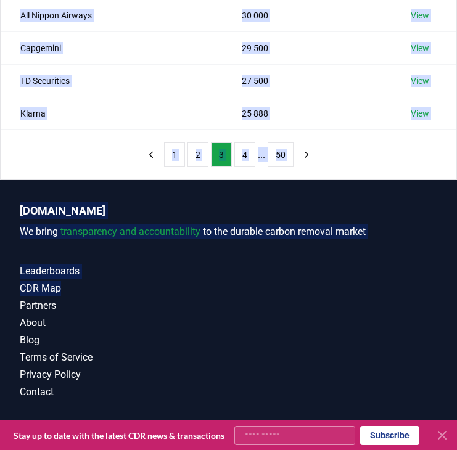
scroll to position [417, 0]
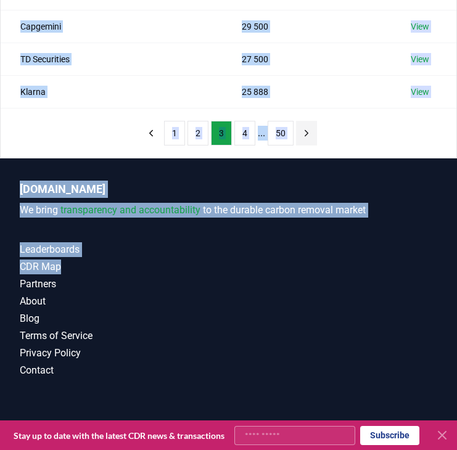
click at [306, 133] on icon "next page" at bounding box center [306, 133] width 11 height 11
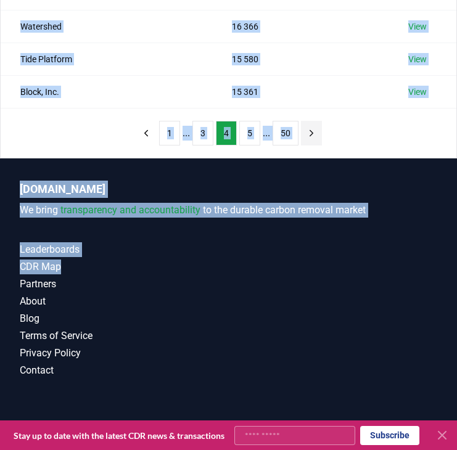
copy div "Stripe 178 533 View Offset8 Capital 178 129 View Shopify 155 511 View Supercrit…"
click at [311, 134] on icon "next page" at bounding box center [311, 133] width 11 height 11
copy div "Stripe 178 533 View Offset8 Capital 178 129 View Shopify 155 511 View Supercrit…"
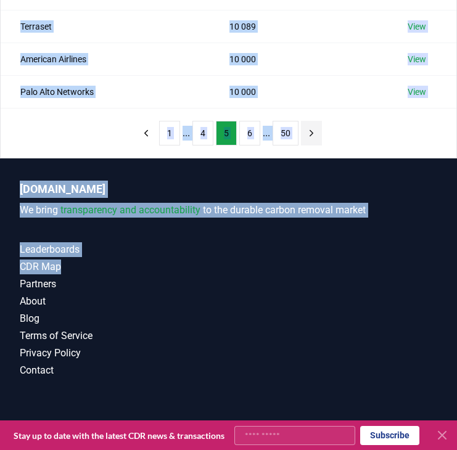
click at [310, 127] on button "next page" at bounding box center [311, 133] width 21 height 25
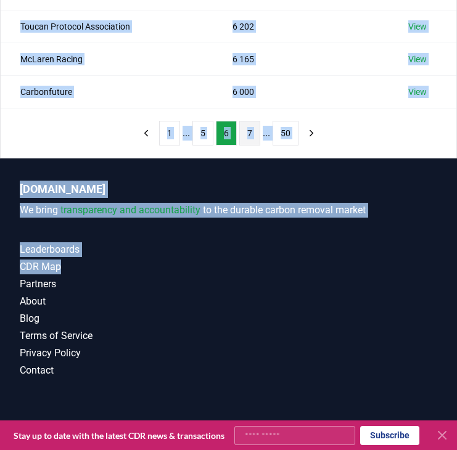
copy div "Stripe 178 533 View Offset8 Capital 178 129 View Shopify 155 511 View Supercrit…"
click at [245, 137] on button "7" at bounding box center [249, 133] width 21 height 25
copy div "Stripe 178 533 View Offset8 Capital 178 129 View Shopify 155 511 View Supercrit…"
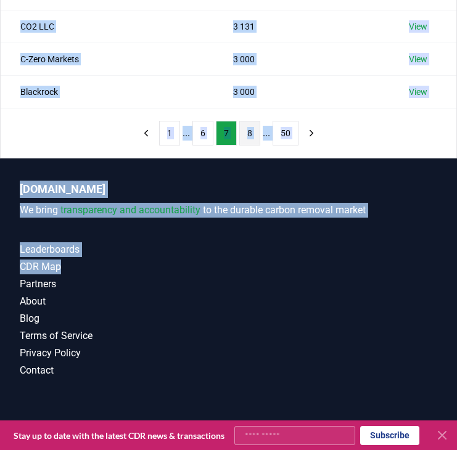
click at [245, 133] on button "8" at bounding box center [249, 133] width 21 height 25
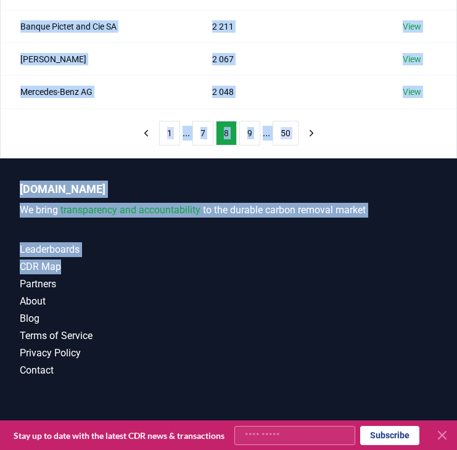
click at [245, 133] on button "9" at bounding box center [249, 133] width 21 height 25
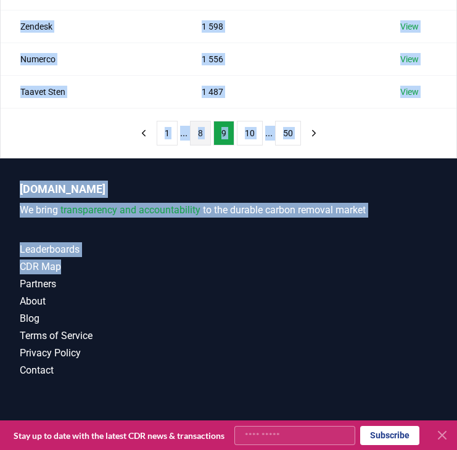
copy div "Stripe 178 533 View Offset8 Capital 178 129 View Shopify 155 511 View Supercrit…"
click at [314, 133] on icon "next page" at bounding box center [313, 133] width 11 height 11
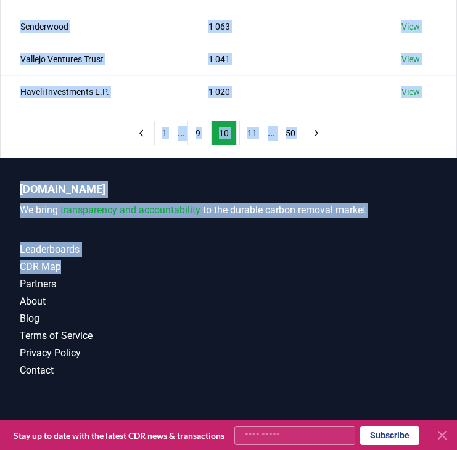
copy div "Stripe 178 533 View Offset8 Capital 178 129 View Shopify 155 511 View Supercrit…"
click at [250, 129] on button "11" at bounding box center [252, 133] width 26 height 25
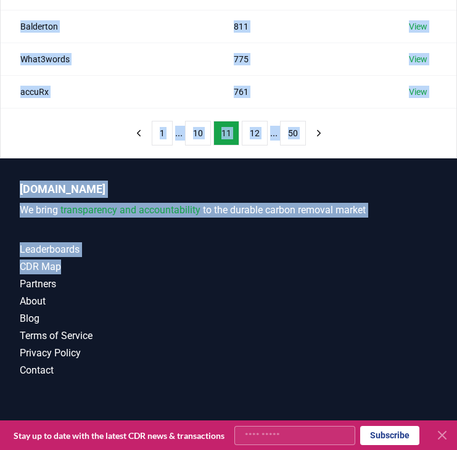
copy div "Stripe 178 533 View Offset8 Capital 178 129 View Shopify 155 511 View Supercrit…"
click at [249, 129] on button "12" at bounding box center [255, 133] width 26 height 25
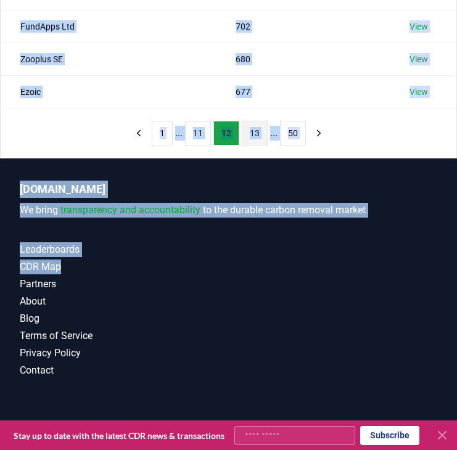
click at [253, 132] on button "13" at bounding box center [255, 133] width 26 height 25
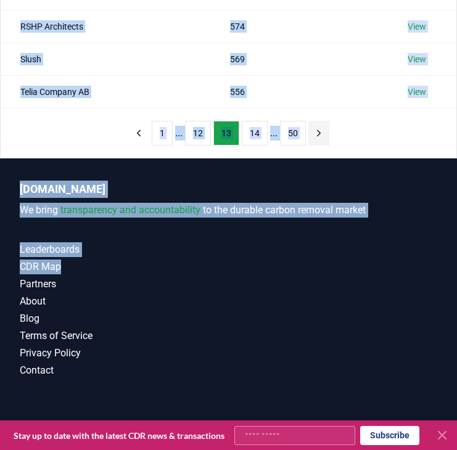
click at [321, 134] on icon "next page" at bounding box center [318, 133] width 11 height 11
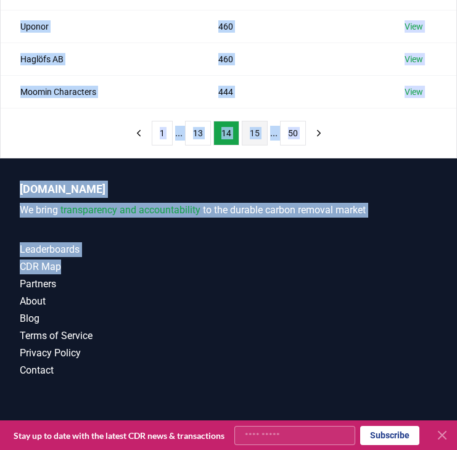
click at [253, 139] on button "15" at bounding box center [255, 133] width 26 height 25
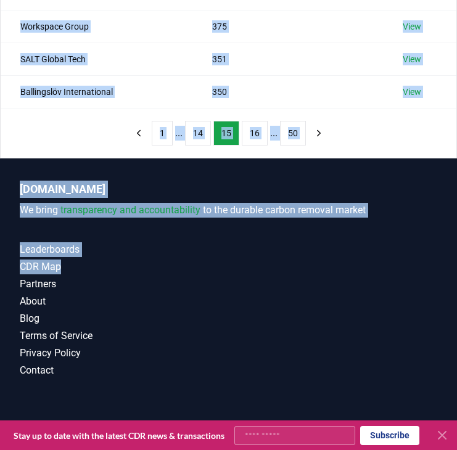
scroll to position [452, 0]
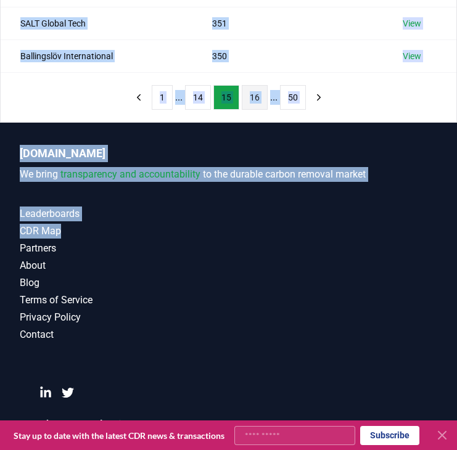
click at [250, 100] on button "16" at bounding box center [255, 97] width 26 height 25
click at [253, 100] on button "18" at bounding box center [255, 97] width 26 height 25
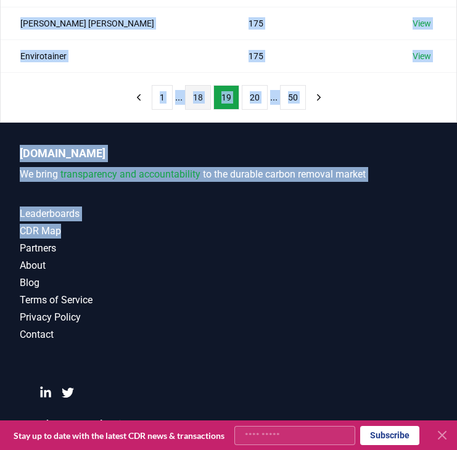
scroll to position [432, 0]
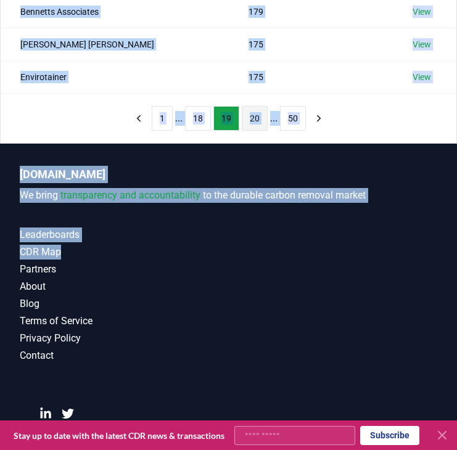
click at [253, 118] on button "20" at bounding box center [255, 118] width 26 height 25
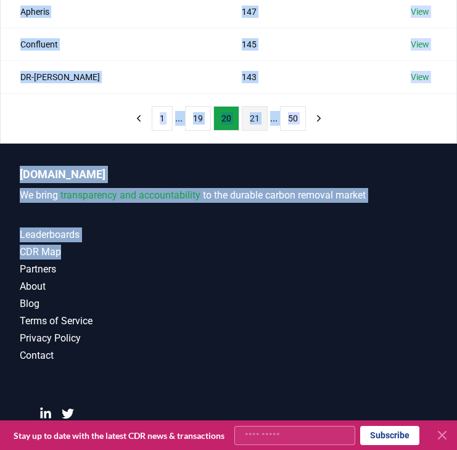
click at [251, 123] on button "21" at bounding box center [255, 118] width 26 height 25
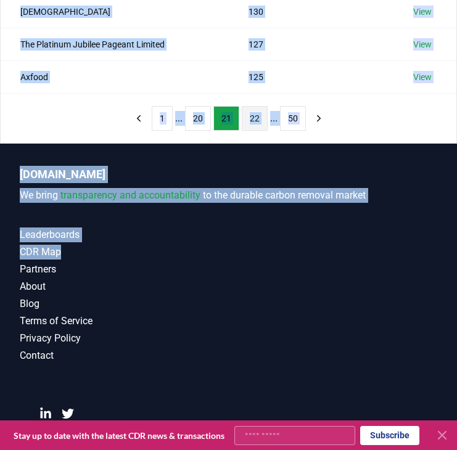
click at [254, 122] on button "22" at bounding box center [255, 118] width 26 height 25
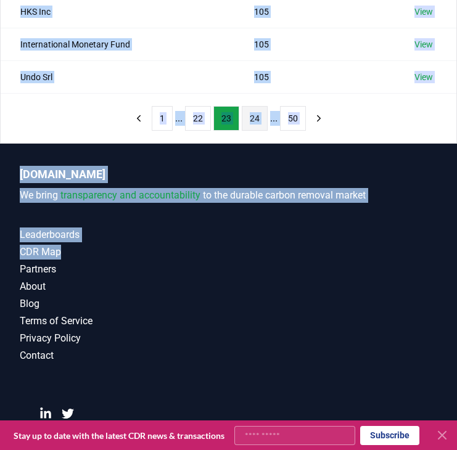
click at [253, 120] on button "24" at bounding box center [255, 118] width 26 height 25
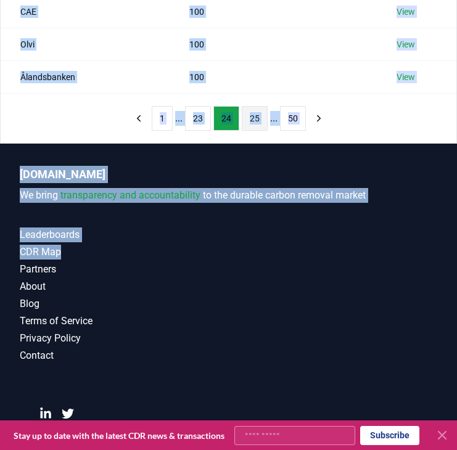
click at [255, 121] on button "25" at bounding box center [255, 118] width 26 height 25
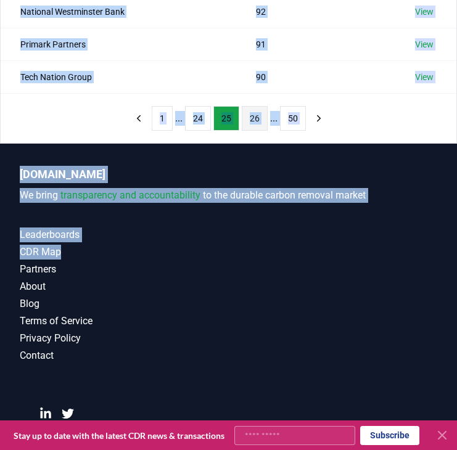
click at [255, 117] on button "26" at bounding box center [255, 118] width 26 height 25
click at [252, 118] on button "28" at bounding box center [255, 118] width 26 height 25
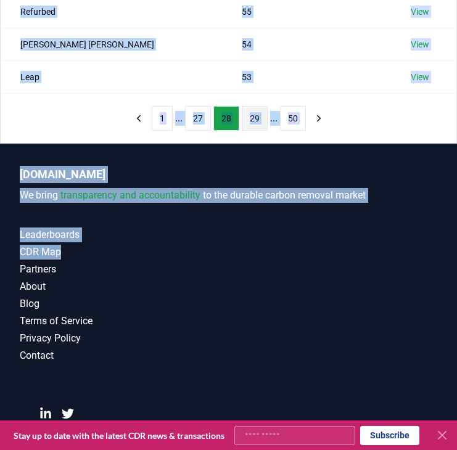
click at [248, 117] on button "29" at bounding box center [255, 118] width 26 height 25
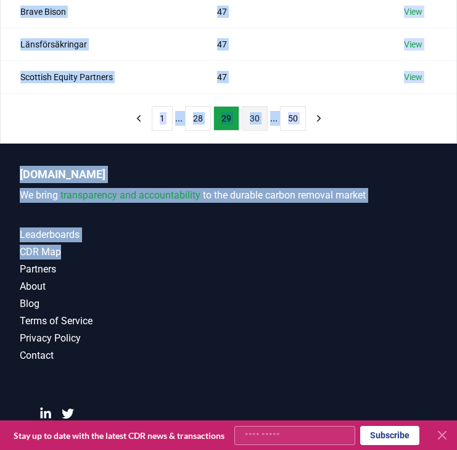
click at [252, 120] on button "30" at bounding box center [255, 118] width 26 height 25
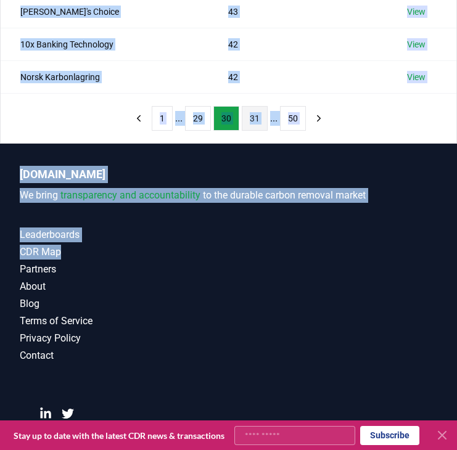
click at [256, 123] on button "31" at bounding box center [255, 118] width 26 height 25
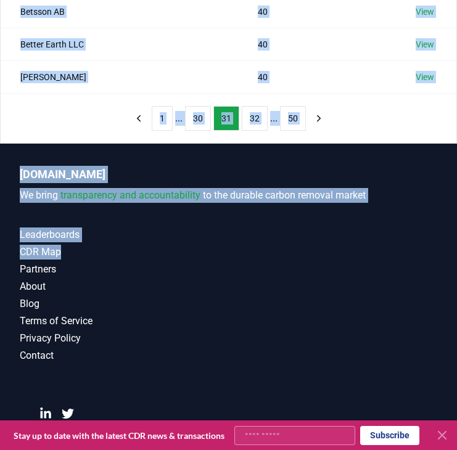
scroll to position [452, 0]
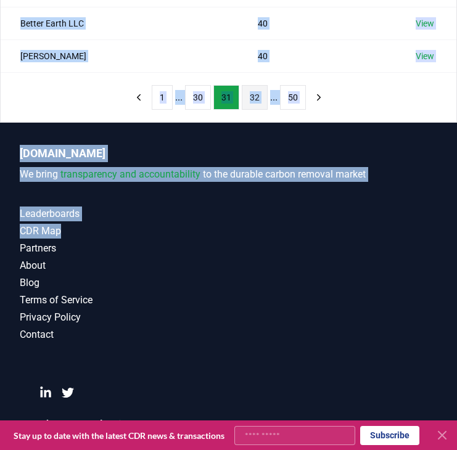
click at [253, 97] on button "32" at bounding box center [255, 97] width 26 height 25
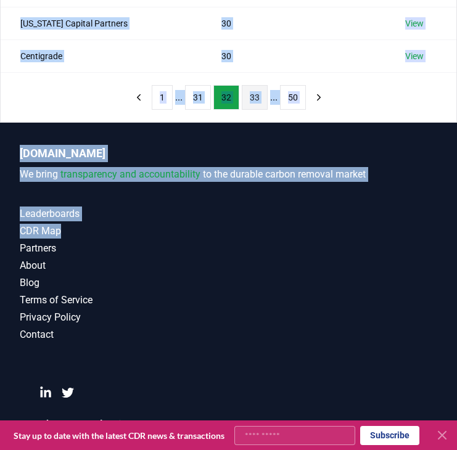
click at [253, 91] on button "33" at bounding box center [255, 97] width 26 height 25
click at [253, 91] on button "34" at bounding box center [255, 97] width 26 height 25
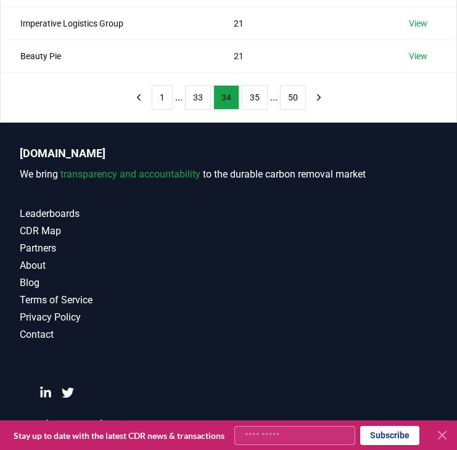
click at [116, 104] on div "1 ... 33 34 35 ... 50" at bounding box center [229, 97] width 226 height 49
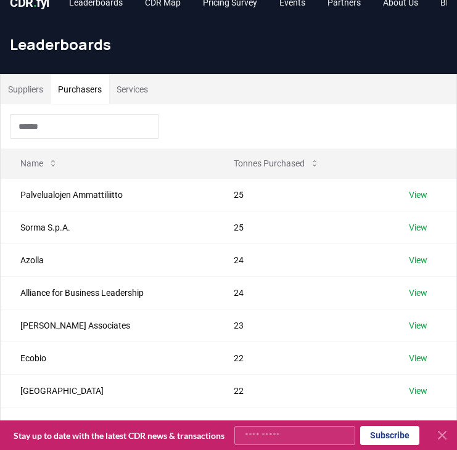
scroll to position [24, 0]
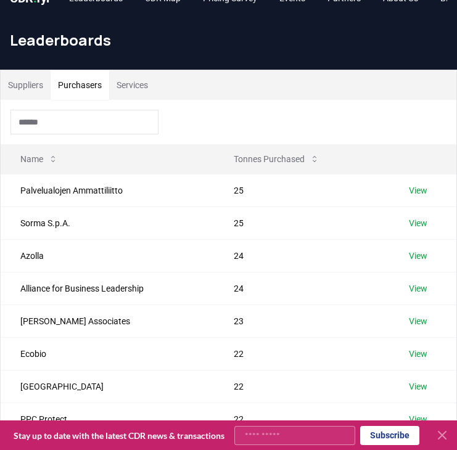
drag, startPoint x: 15, startPoint y: 167, endPoint x: 69, endPoint y: 476, distance: 313.6
click at [69, 476] on html "CDR . fyi Leaderboards CDR Map Pricing Survey Events Partners About Us Blog Con…" at bounding box center [228, 427] width 457 height 903
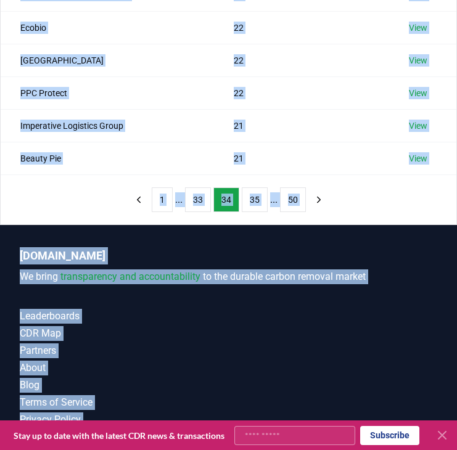
scroll to position [452, 0]
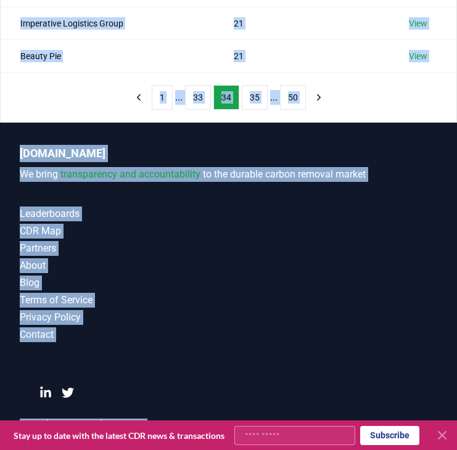
drag, startPoint x: 4, startPoint y: 193, endPoint x: 49, endPoint y: 483, distance: 293.8
click at [319, 96] on icon "next page" at bounding box center [318, 97] width 11 height 11
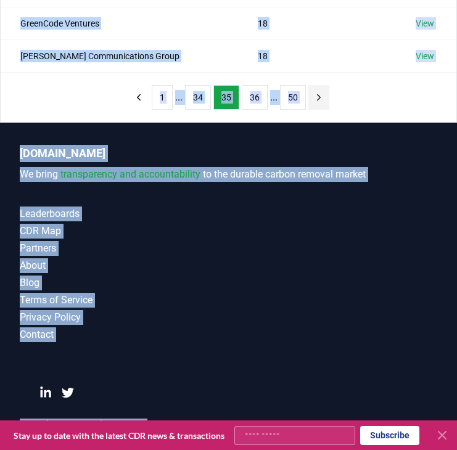
click at [321, 94] on icon "next page" at bounding box center [318, 97] width 11 height 11
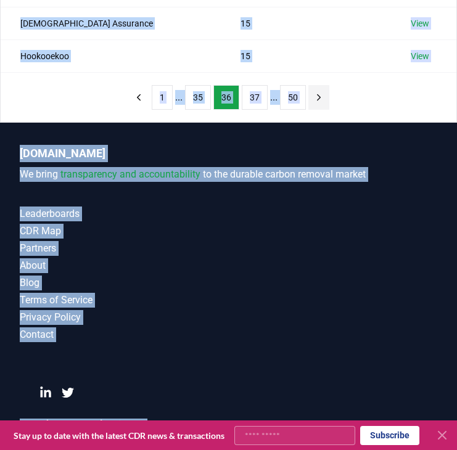
click at [317, 96] on icon "next page" at bounding box center [318, 97] width 11 height 11
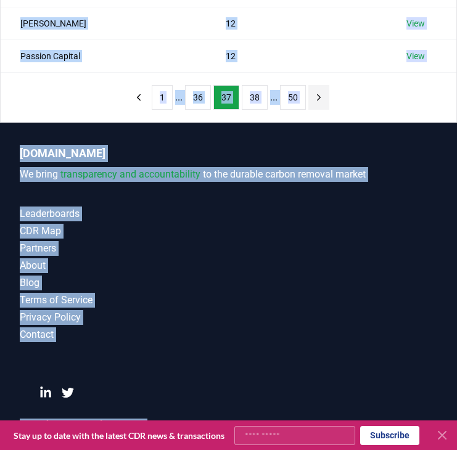
click at [323, 97] on icon "next page" at bounding box center [318, 97] width 11 height 11
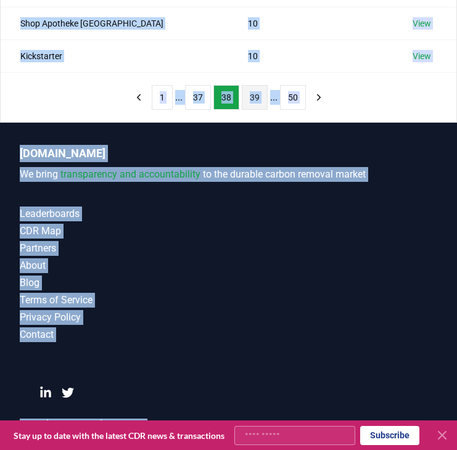
click at [253, 97] on button "39" at bounding box center [255, 97] width 26 height 25
click at [254, 100] on button "40" at bounding box center [255, 97] width 26 height 25
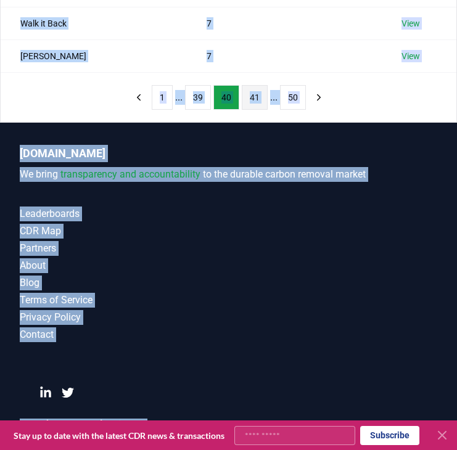
click at [252, 98] on button "41" at bounding box center [255, 97] width 26 height 25
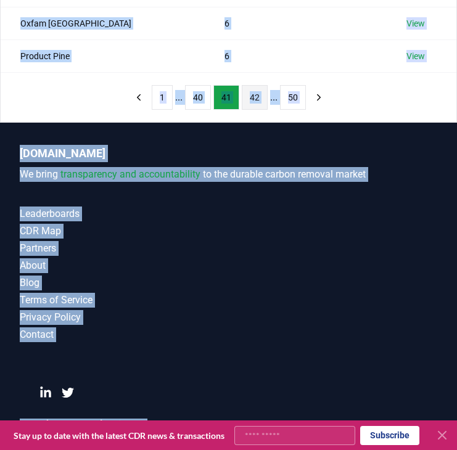
click at [254, 100] on button "42" at bounding box center [255, 97] width 26 height 25
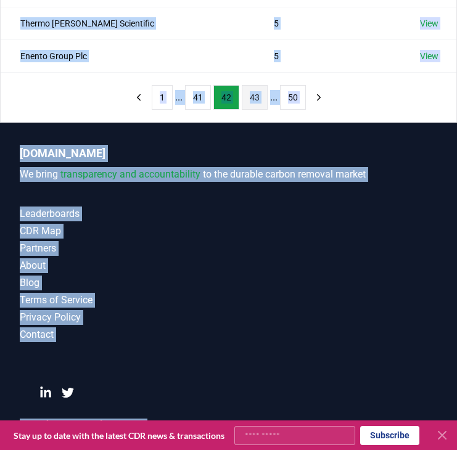
click at [252, 101] on button "43" at bounding box center [255, 97] width 26 height 25
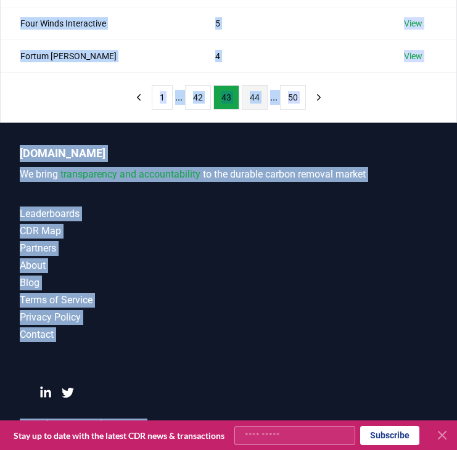
click at [255, 99] on button "44" at bounding box center [255, 97] width 26 height 25
click at [253, 101] on button "46" at bounding box center [255, 97] width 26 height 25
click at [252, 96] on button "47" at bounding box center [255, 97] width 26 height 25
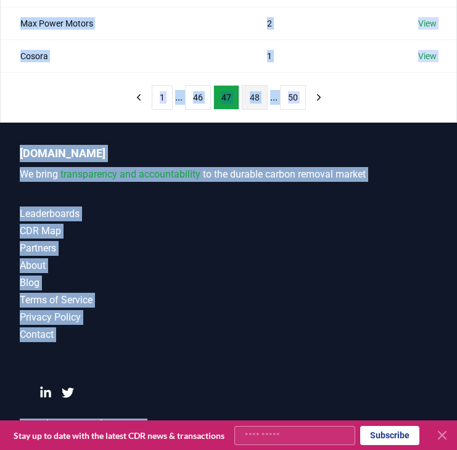
click at [252, 95] on button "48" at bounding box center [255, 97] width 26 height 25
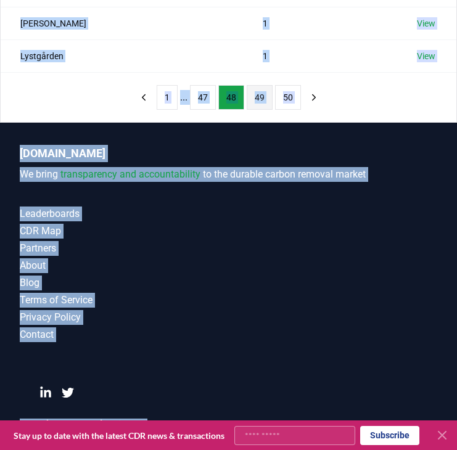
click at [256, 95] on button "49" at bounding box center [260, 97] width 26 height 25
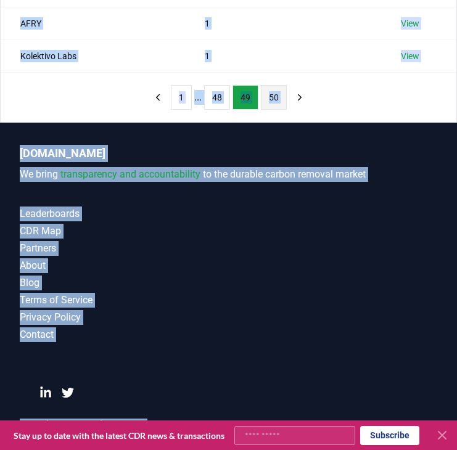
click at [271, 96] on button "50" at bounding box center [274, 97] width 26 height 25
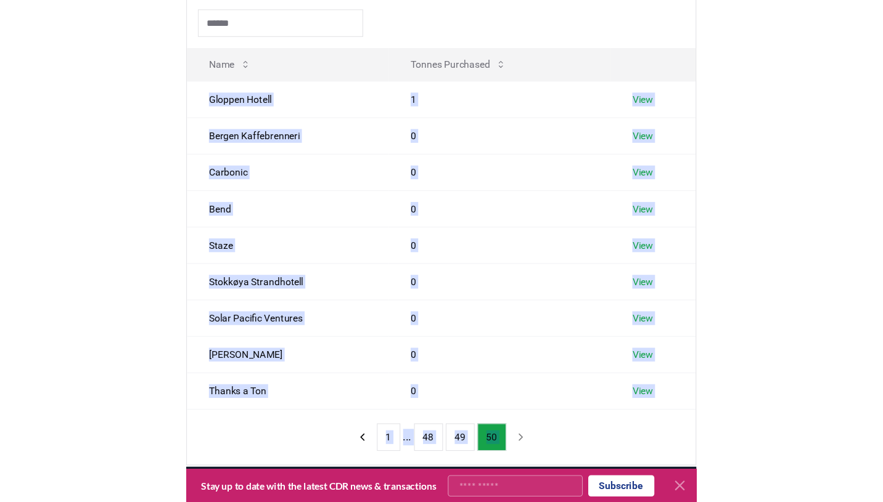
scroll to position [0, 0]
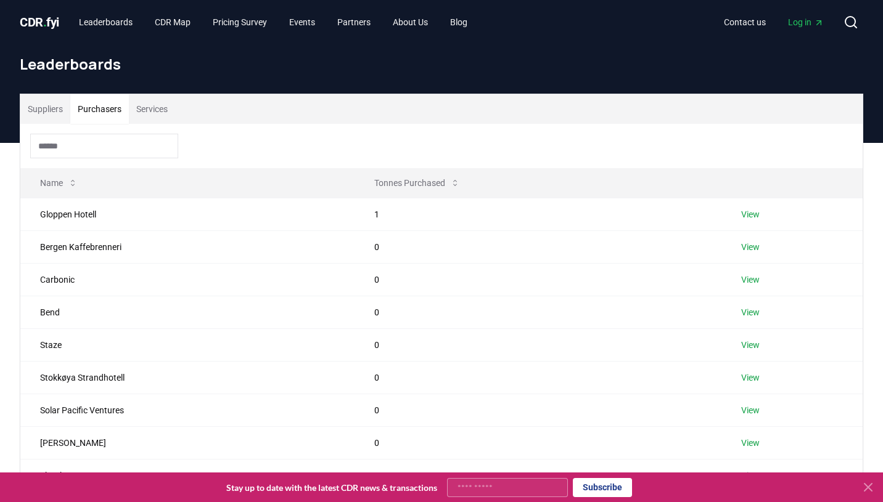
click at [235, 152] on div at bounding box center [441, 146] width 842 height 44
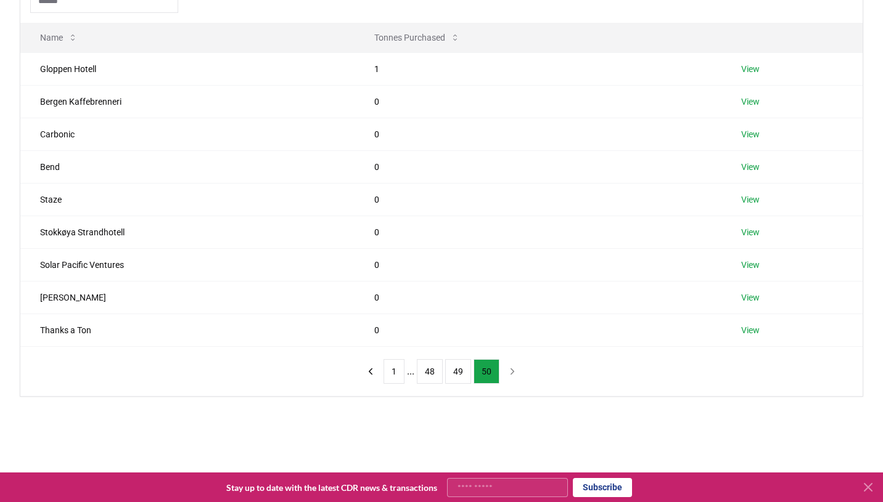
scroll to position [149, 0]
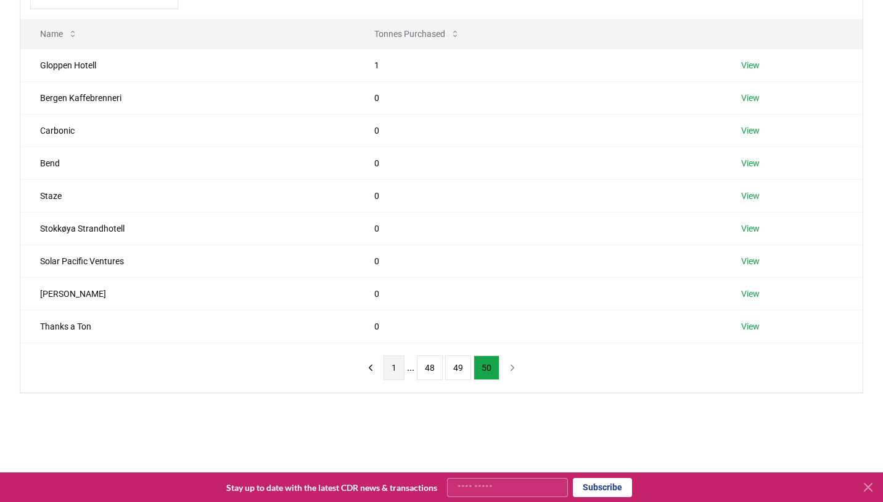
click at [396, 370] on button "1" at bounding box center [393, 368] width 21 height 25
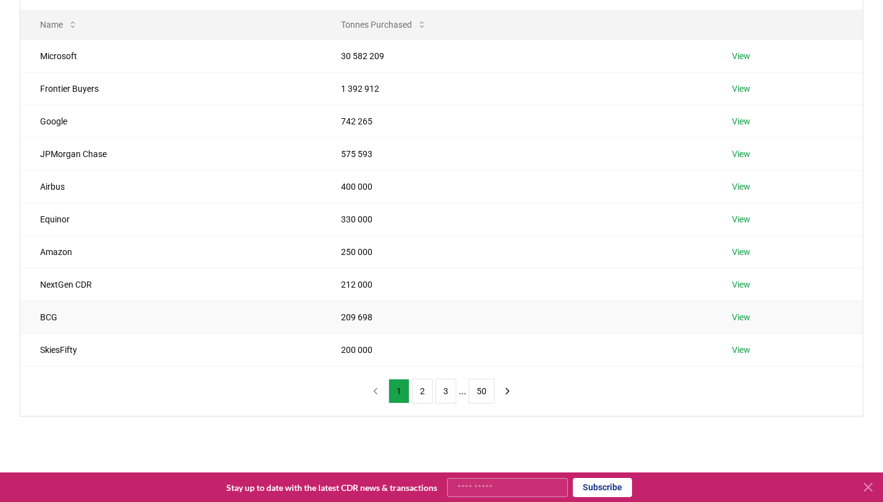
scroll to position [163, 0]
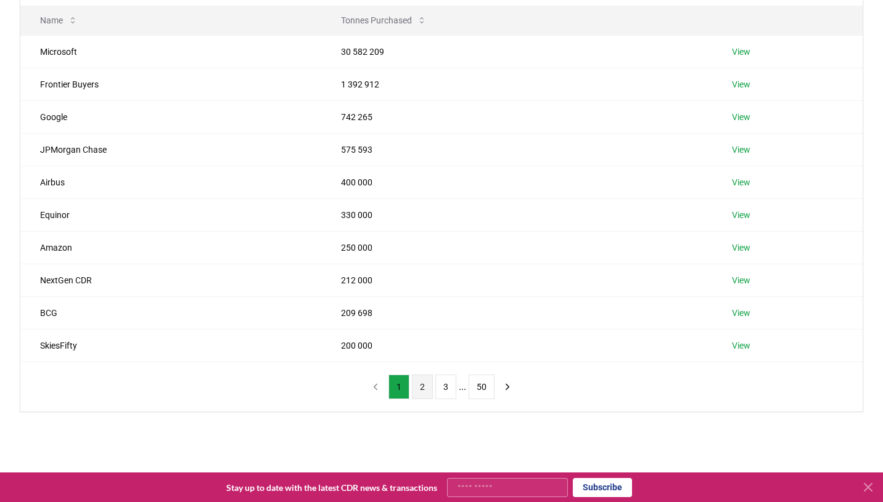
click at [415, 391] on button "2" at bounding box center [422, 387] width 21 height 25
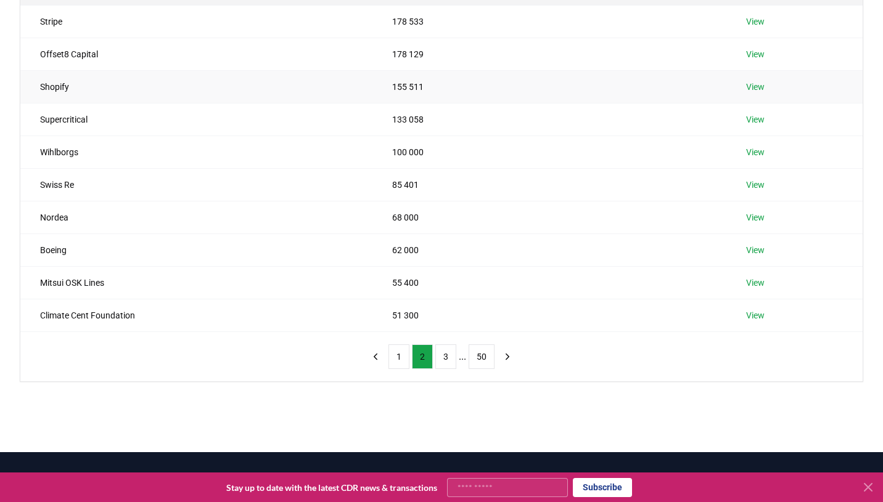
scroll to position [194, 0]
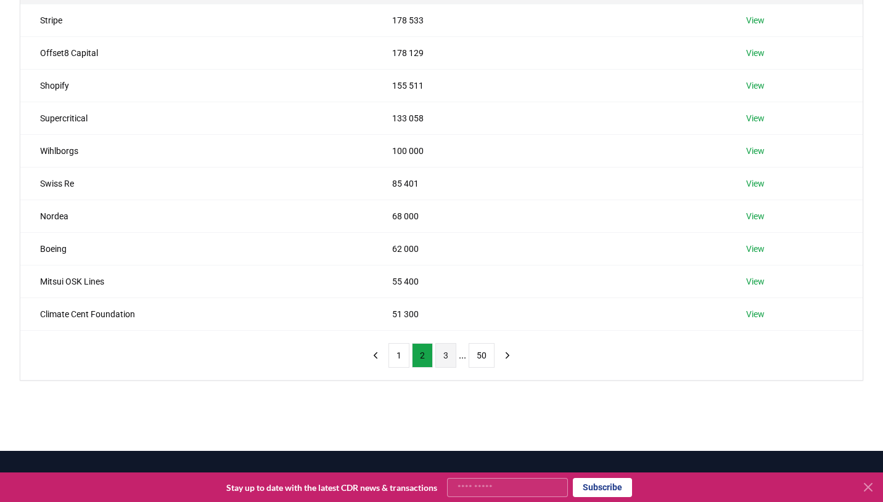
click at [438, 348] on button "3" at bounding box center [445, 355] width 21 height 25
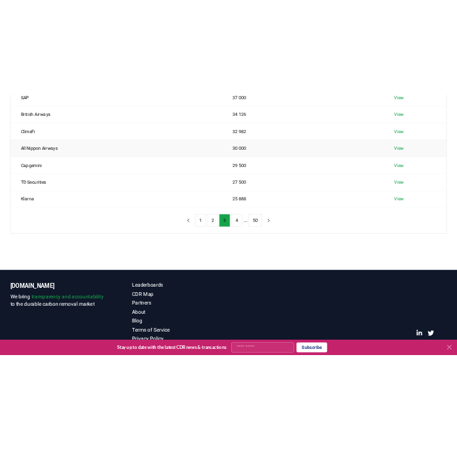
scroll to position [309, 0]
